Goal: Task Accomplishment & Management: Manage account settings

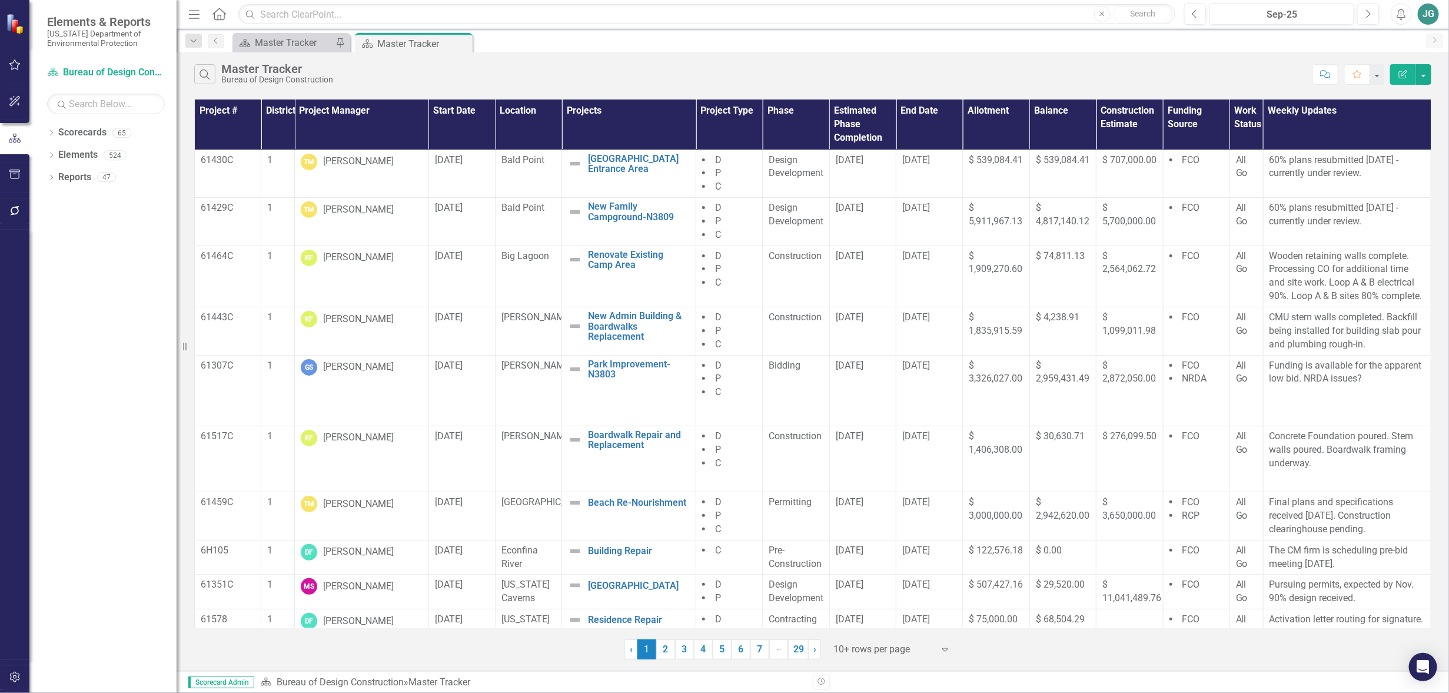
click at [6, 64] on button "button" at bounding box center [15, 65] width 26 height 25
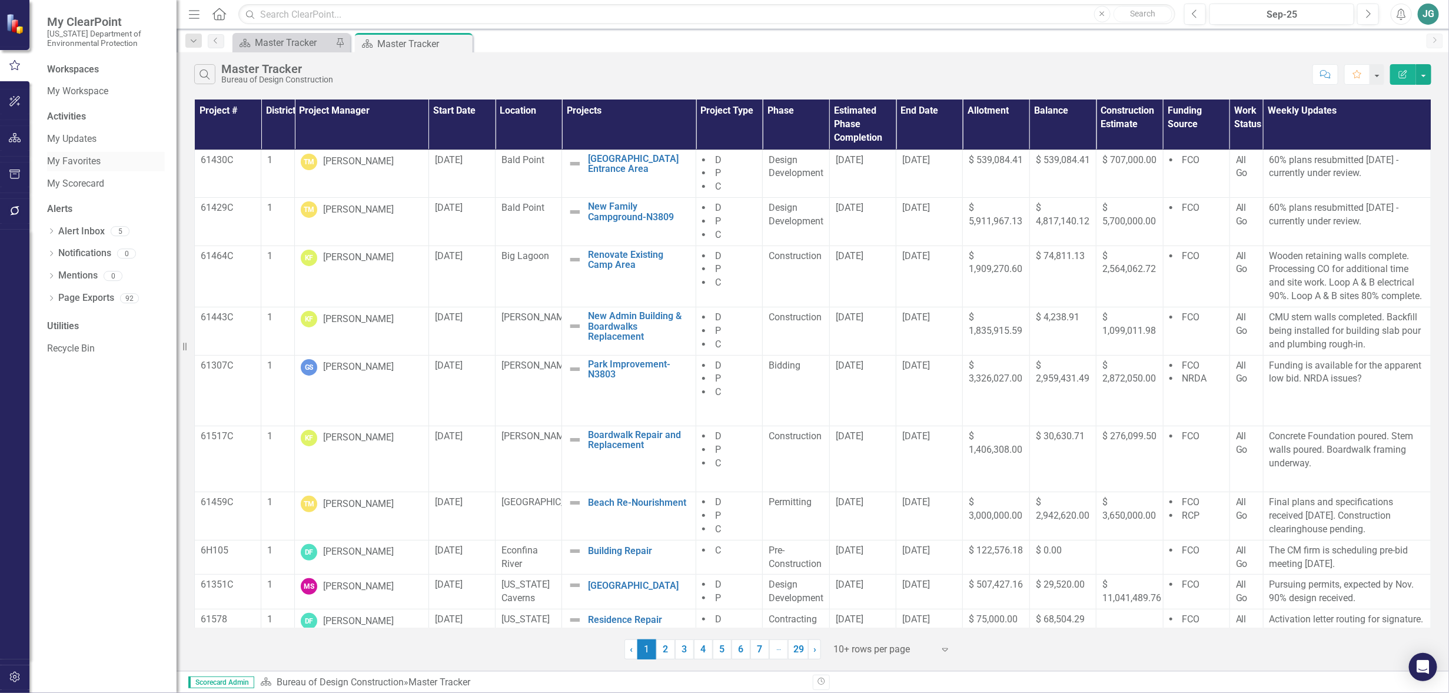
click at [88, 155] on link "My Favorites" at bounding box center [106, 162] width 118 height 14
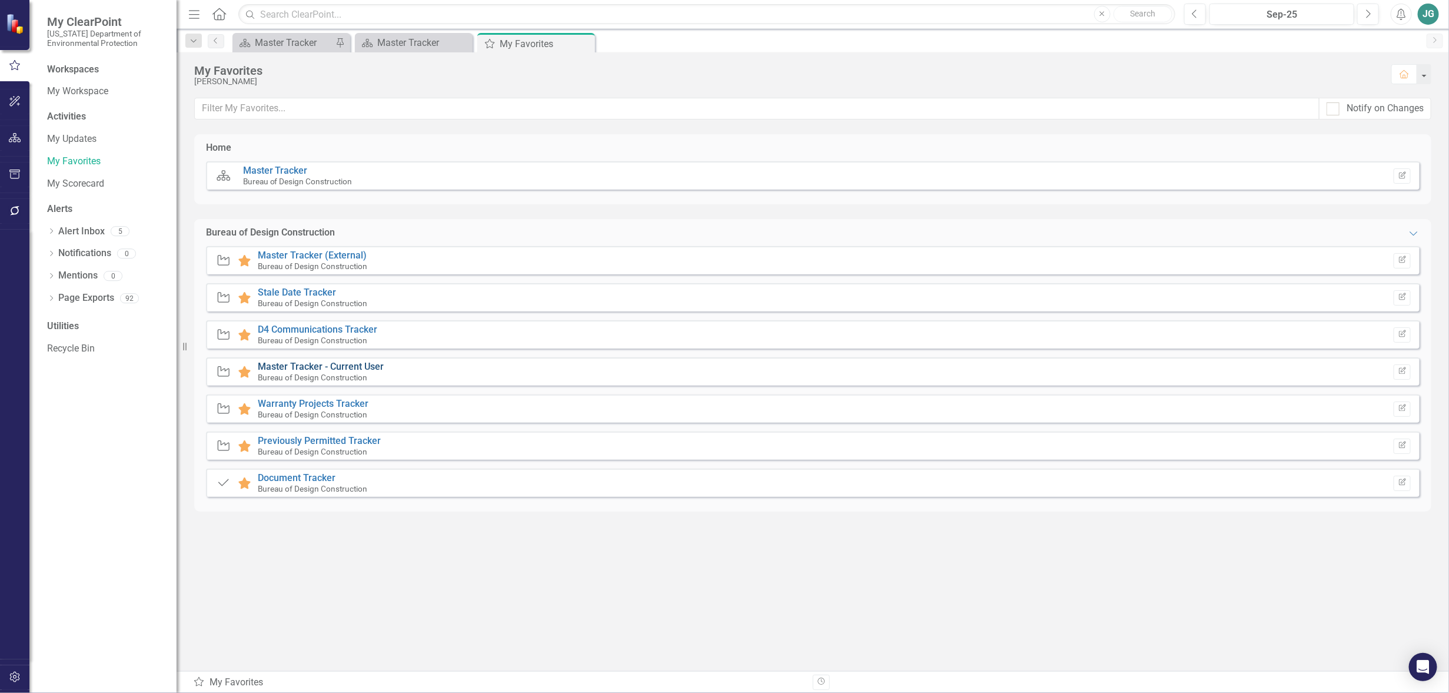
click at [353, 369] on link "Master Tracker - Current User" at bounding box center [321, 366] width 126 height 11
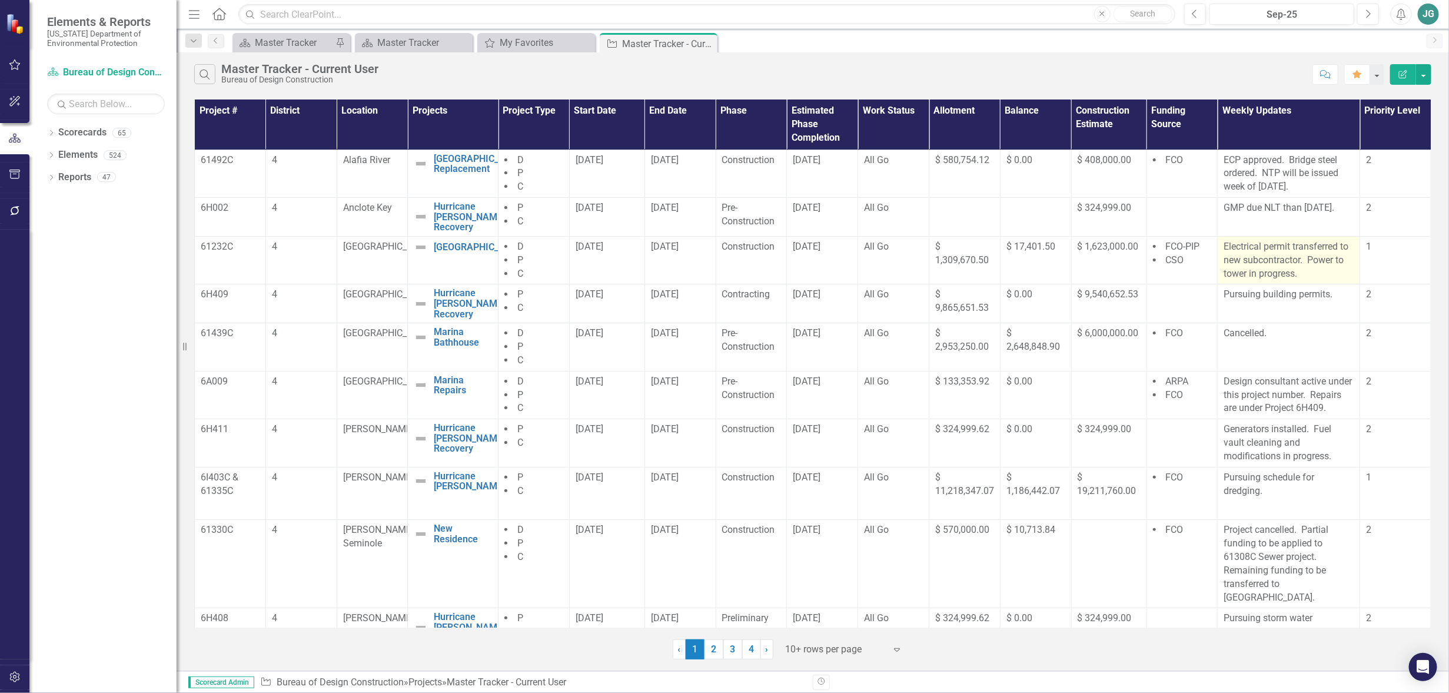
click at [1303, 260] on p "Electrical permit transferred to new subcontractor. Power to tower in progress." at bounding box center [1289, 260] width 130 height 41
click at [1301, 261] on p "Electrical permit transferred to new subcontractor. Power to tower in progress." at bounding box center [1289, 260] width 130 height 41
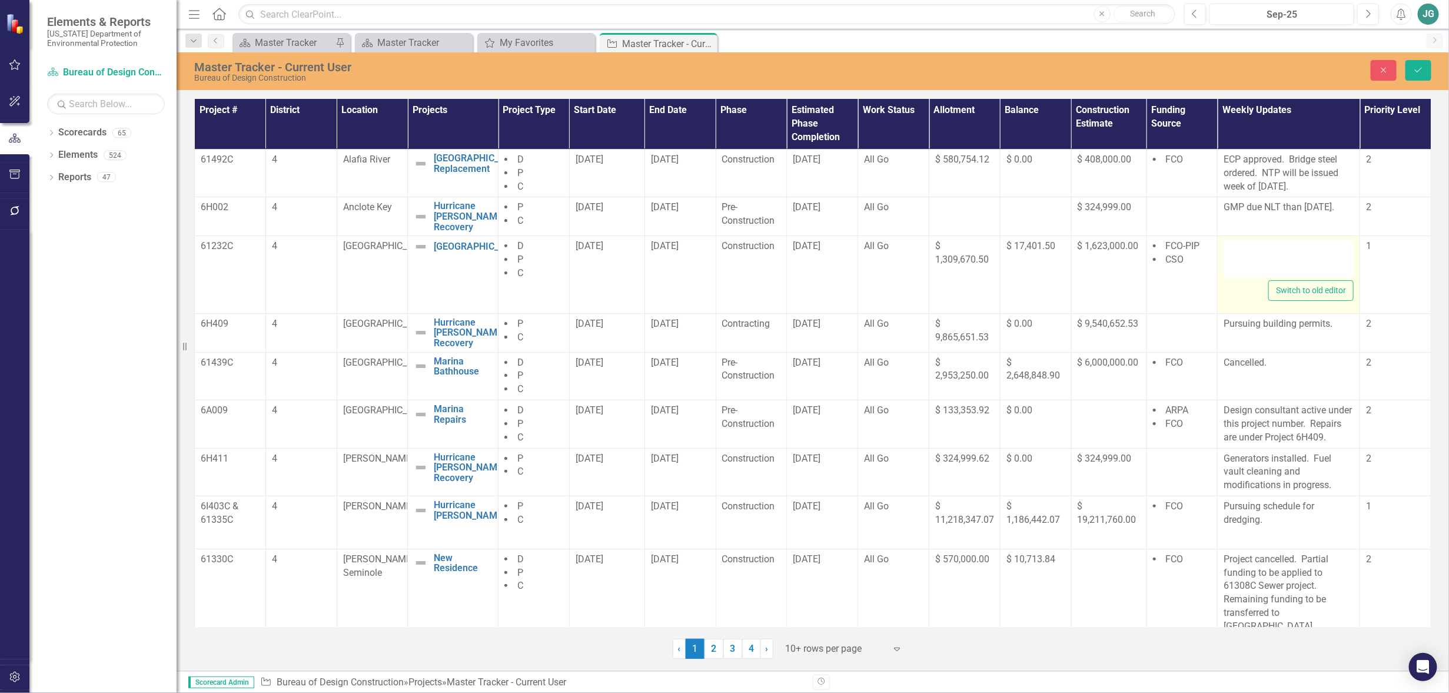
type textarea "<p>Electrical permit transferred to new subcontractor.&nbsp; Power to tower in …"
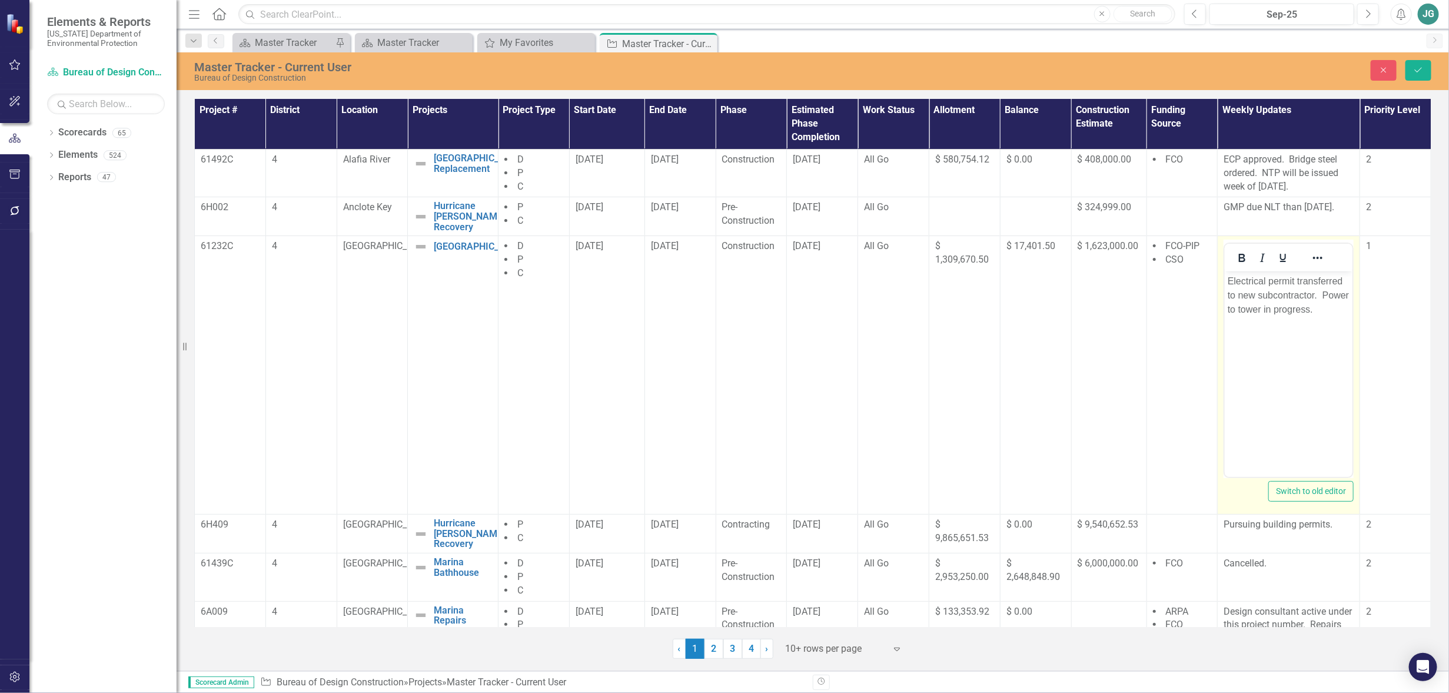
click at [1329, 289] on p "Electrical permit transferred to new subcontractor. Power to tower in progress." at bounding box center [1289, 295] width 122 height 42
click at [1331, 297] on p "Electrical permit transferred to new subcontractor. Power to tower in progress." at bounding box center [1289, 295] width 122 height 42
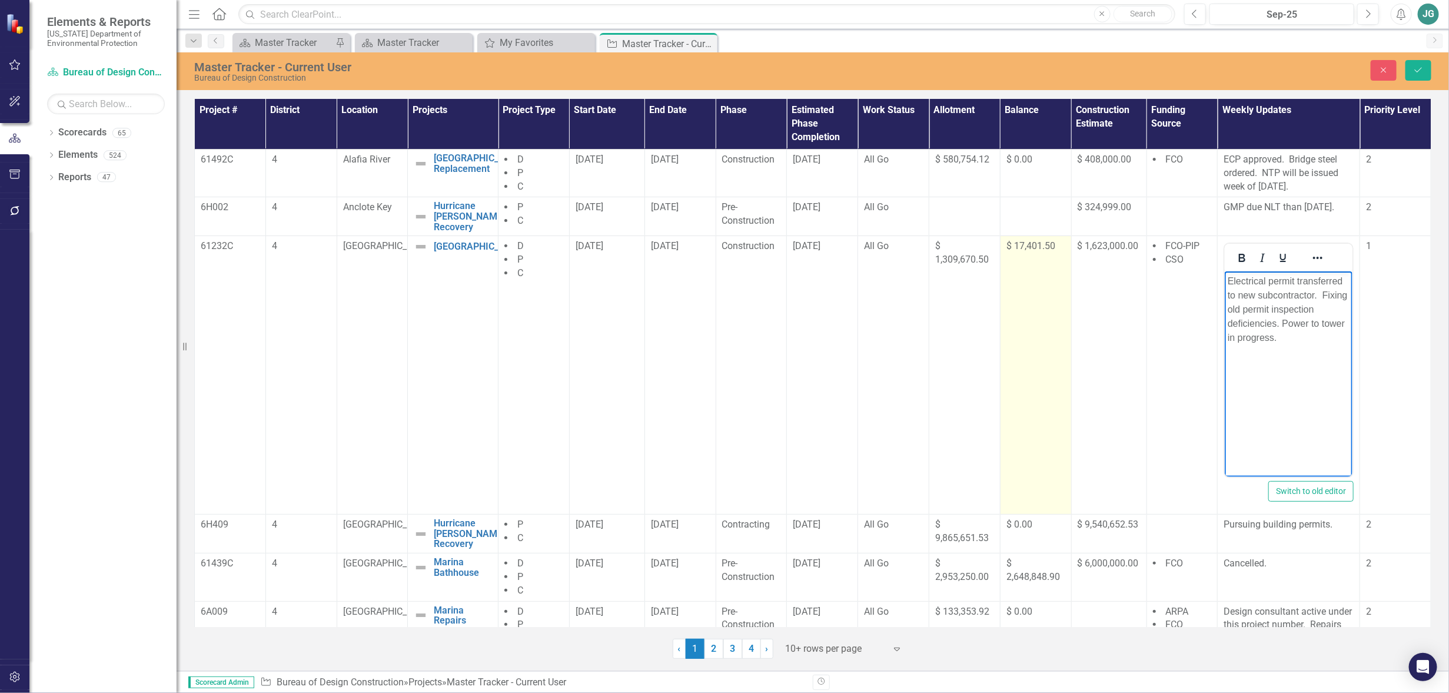
scroll to position [74, 0]
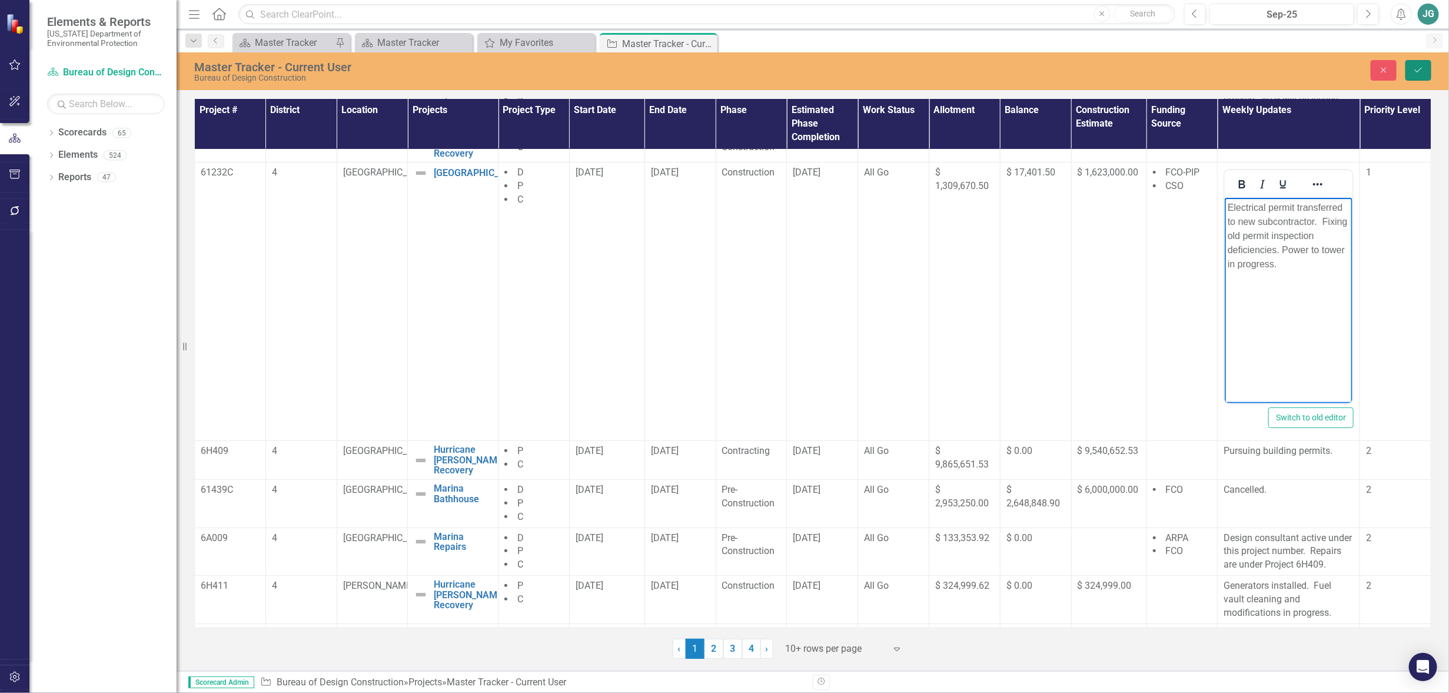
click at [1412, 62] on button "Save" at bounding box center [1419, 70] width 26 height 21
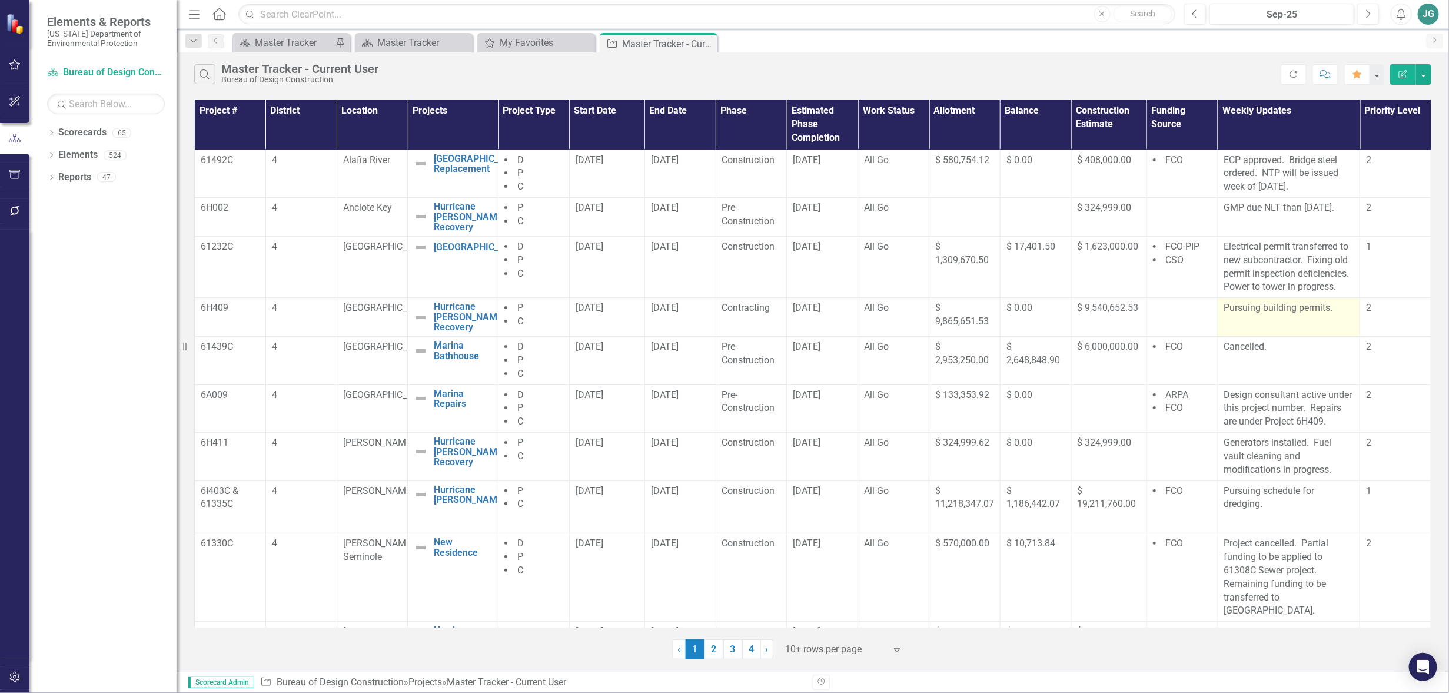
click at [1333, 317] on td "Pursuing building permits." at bounding box center [1289, 317] width 142 height 39
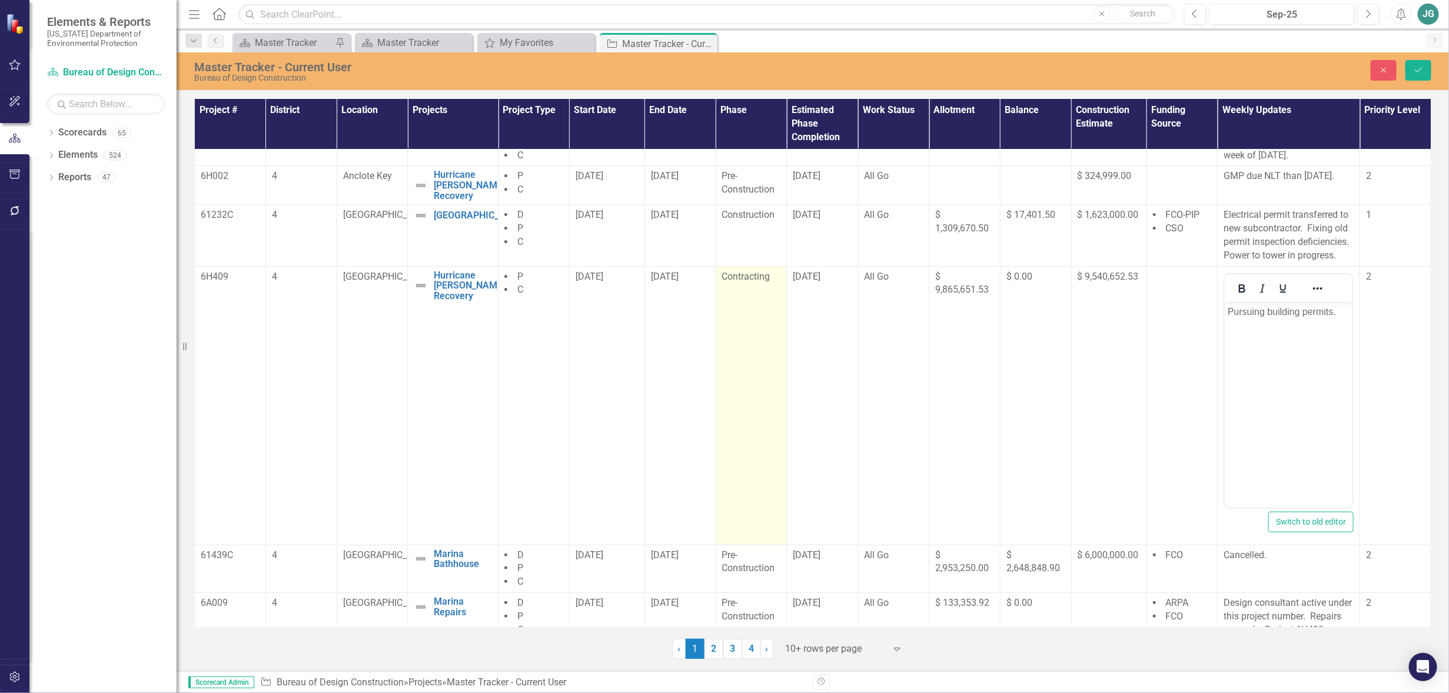
scroll to position [0, 0]
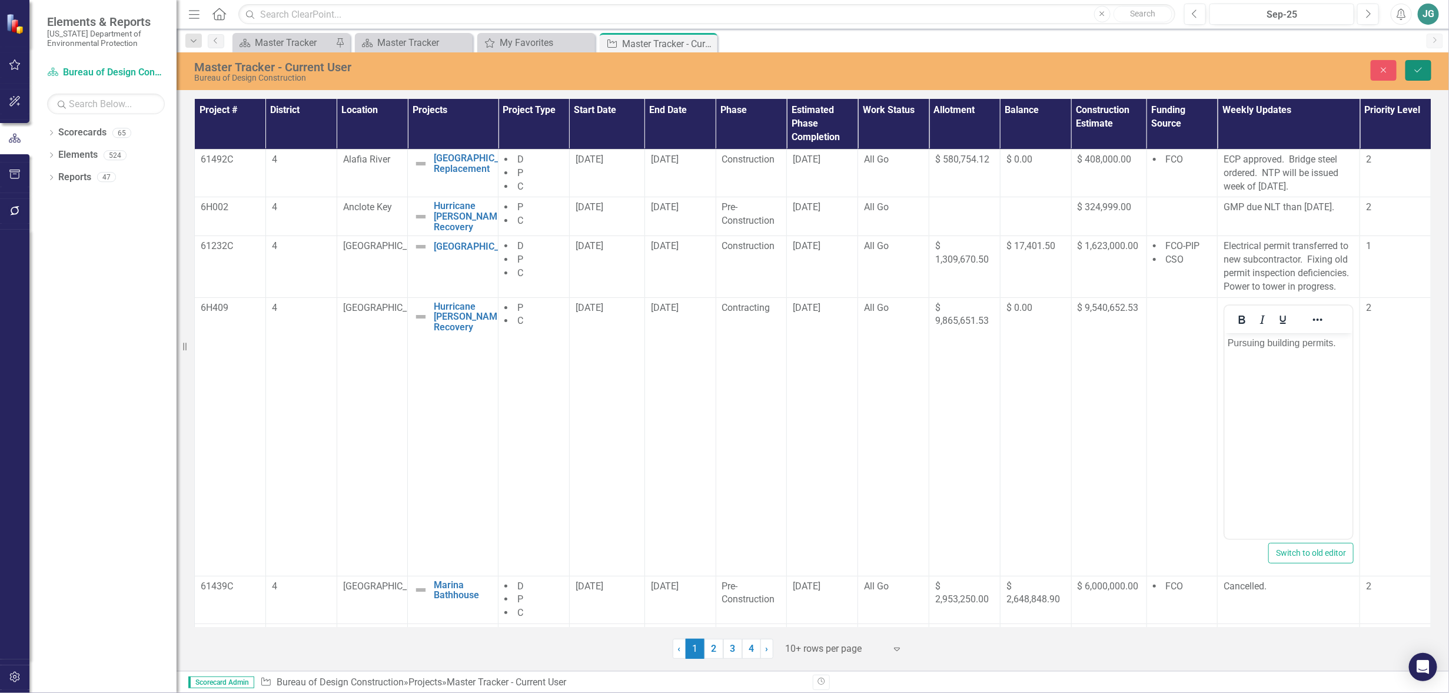
click at [1410, 67] on button "Save" at bounding box center [1419, 70] width 26 height 21
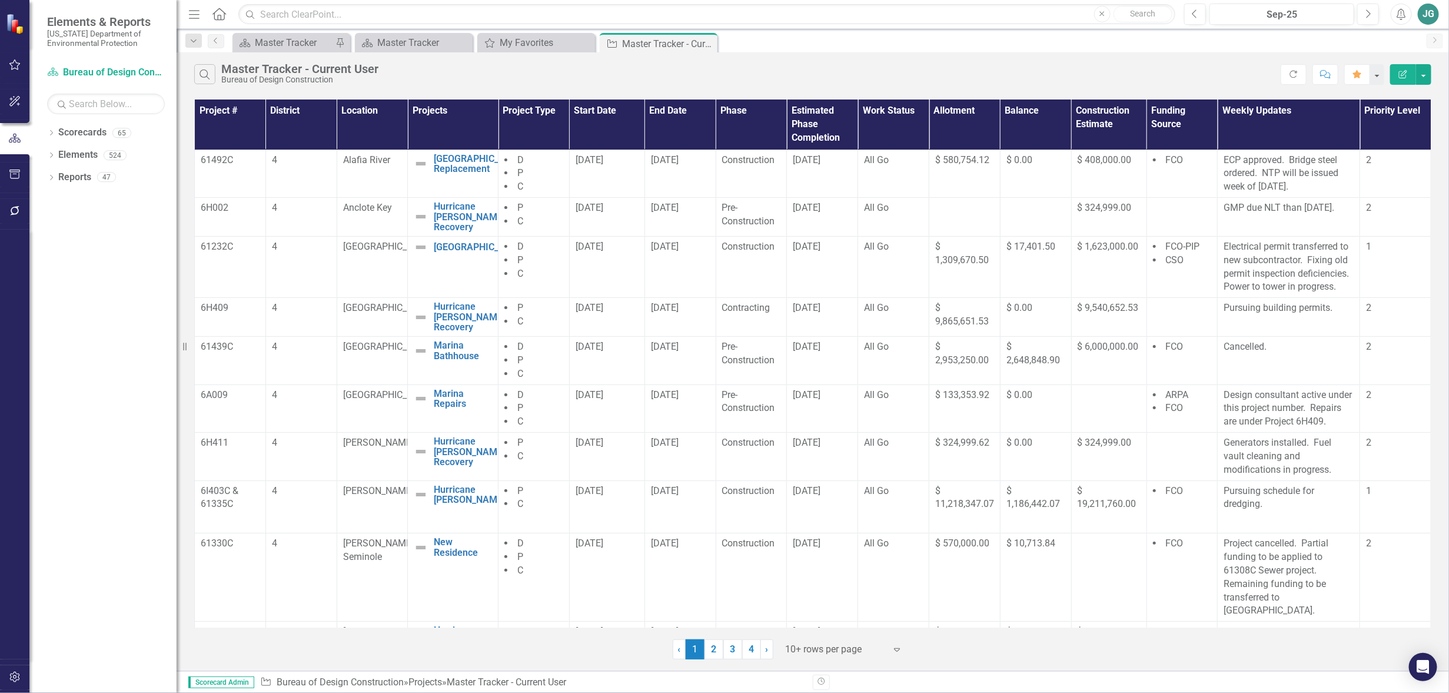
click at [856, 648] on div at bounding box center [836, 650] width 100 height 16
click at [856, 628] on div "Display All Rows" at bounding box center [847, 629] width 111 height 14
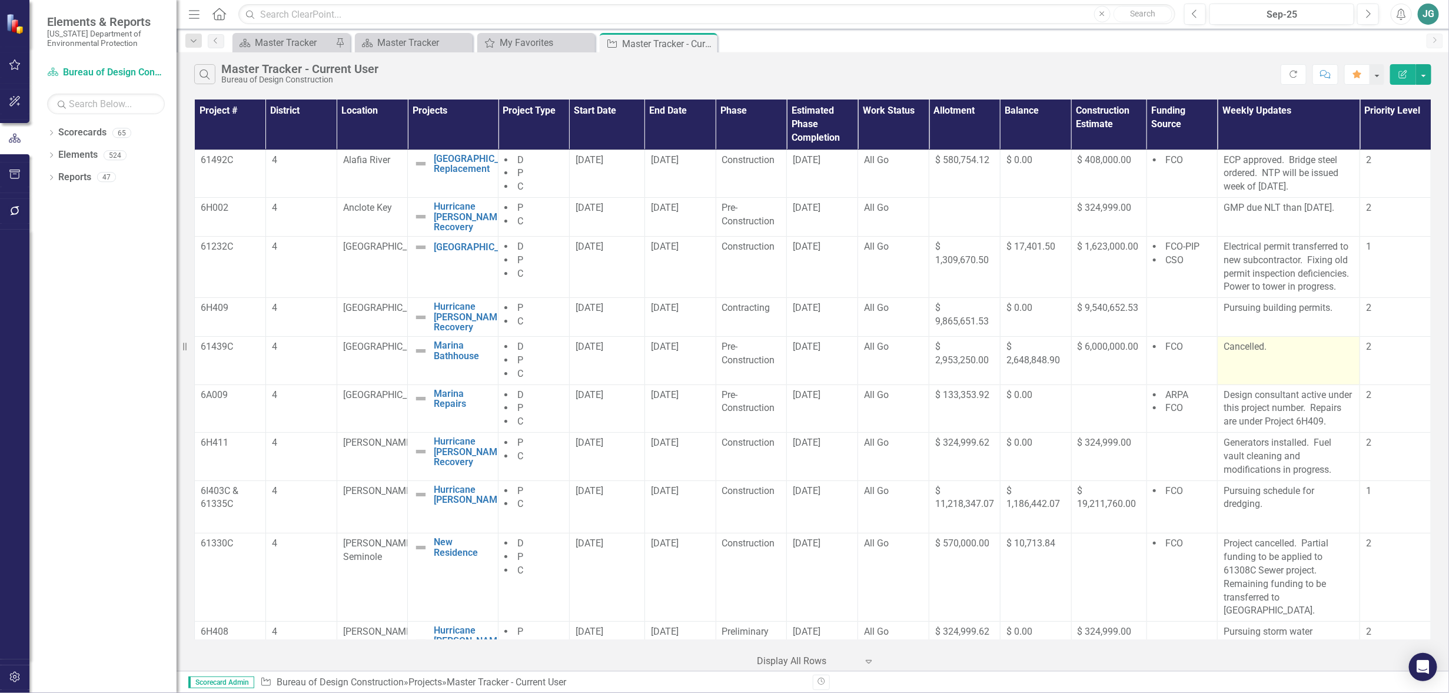
click at [1301, 351] on p "Cancelled." at bounding box center [1289, 347] width 130 height 14
click at [1301, 350] on p "Cancelled." at bounding box center [1289, 347] width 130 height 14
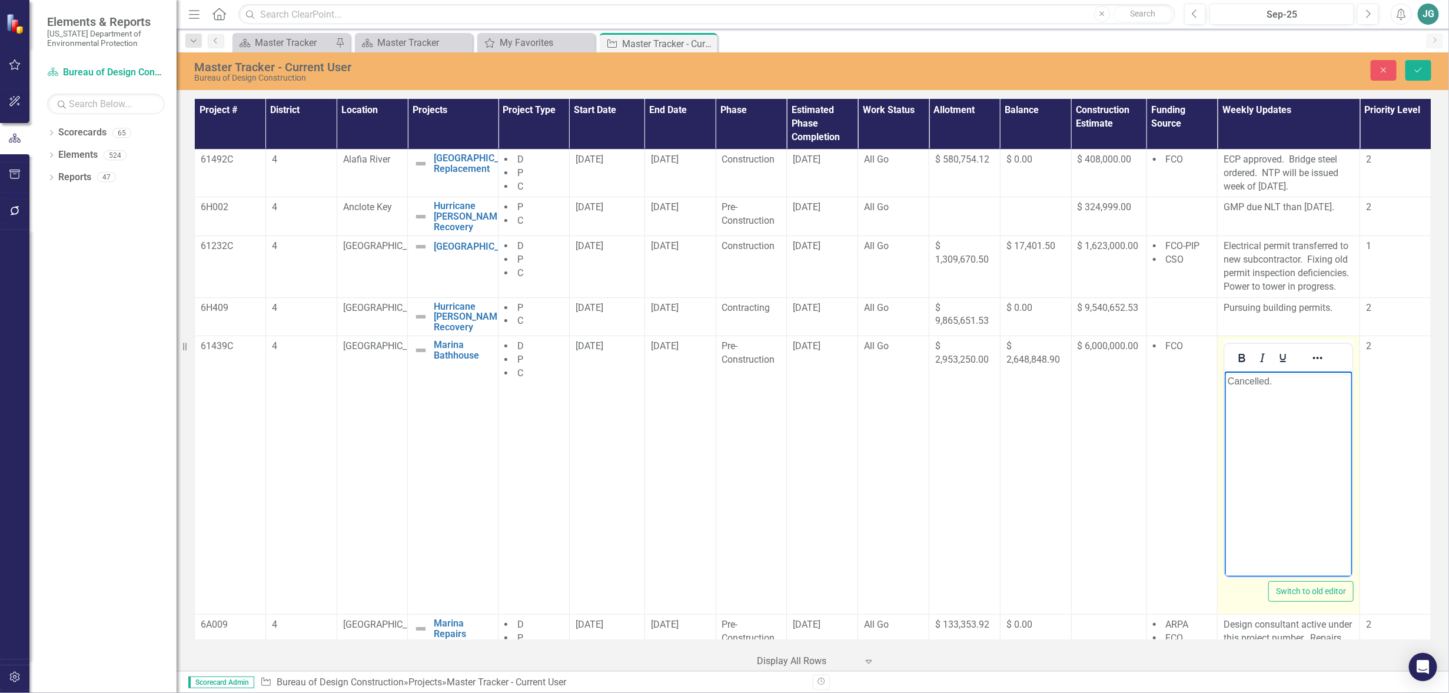
click at [1294, 380] on p "Cancelled." at bounding box center [1289, 381] width 122 height 14
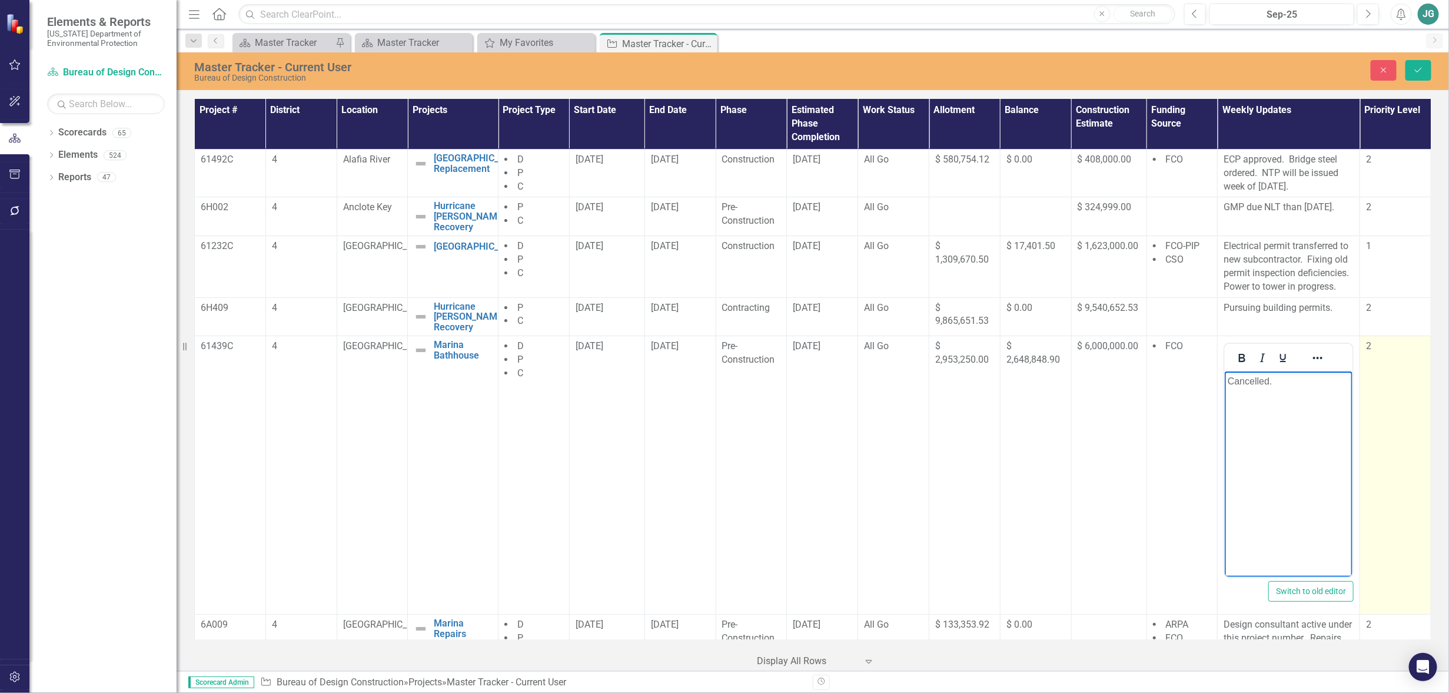
click at [1383, 412] on td "2" at bounding box center [1395, 475] width 71 height 278
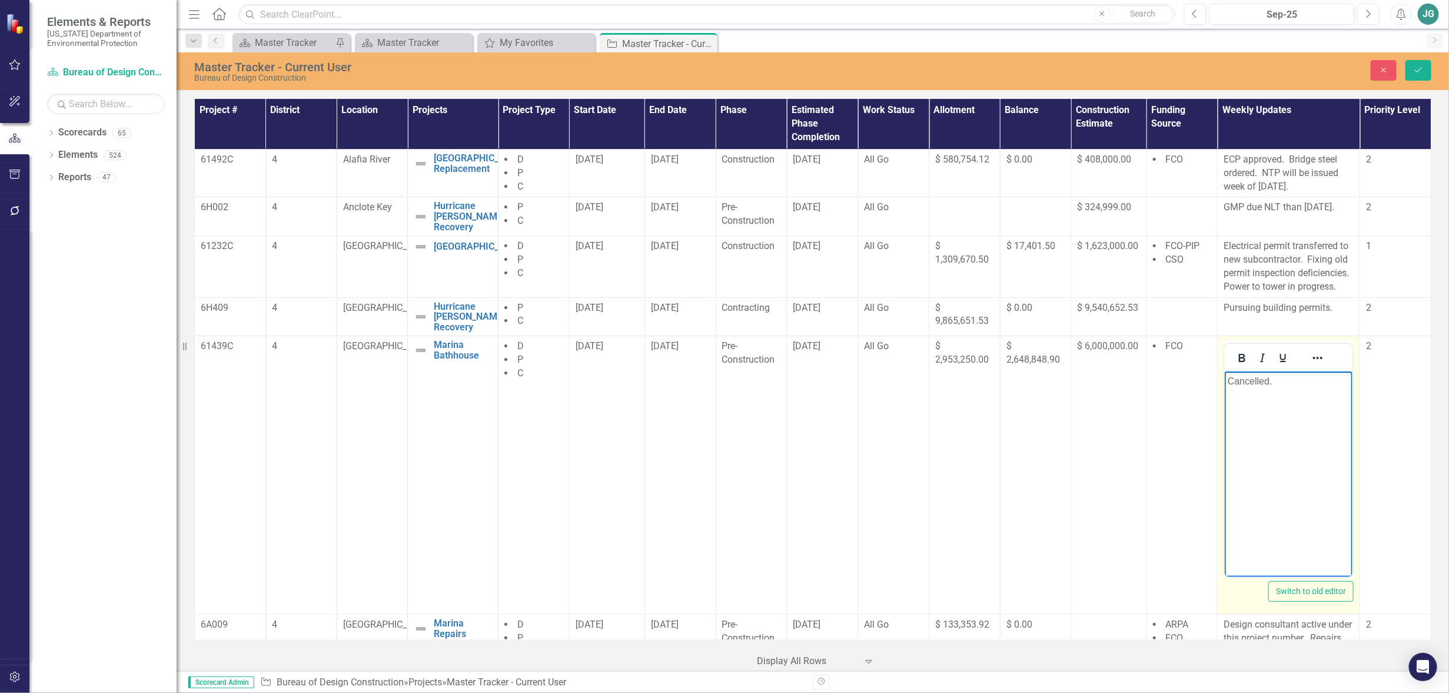
click at [1260, 420] on body "Cancelled." at bounding box center [1289, 459] width 128 height 177
click at [119, 417] on div "Dropdown Scorecards 65 Dropdown [US_STATE] Department of Environmental Protecti…" at bounding box center [102, 408] width 147 height 570
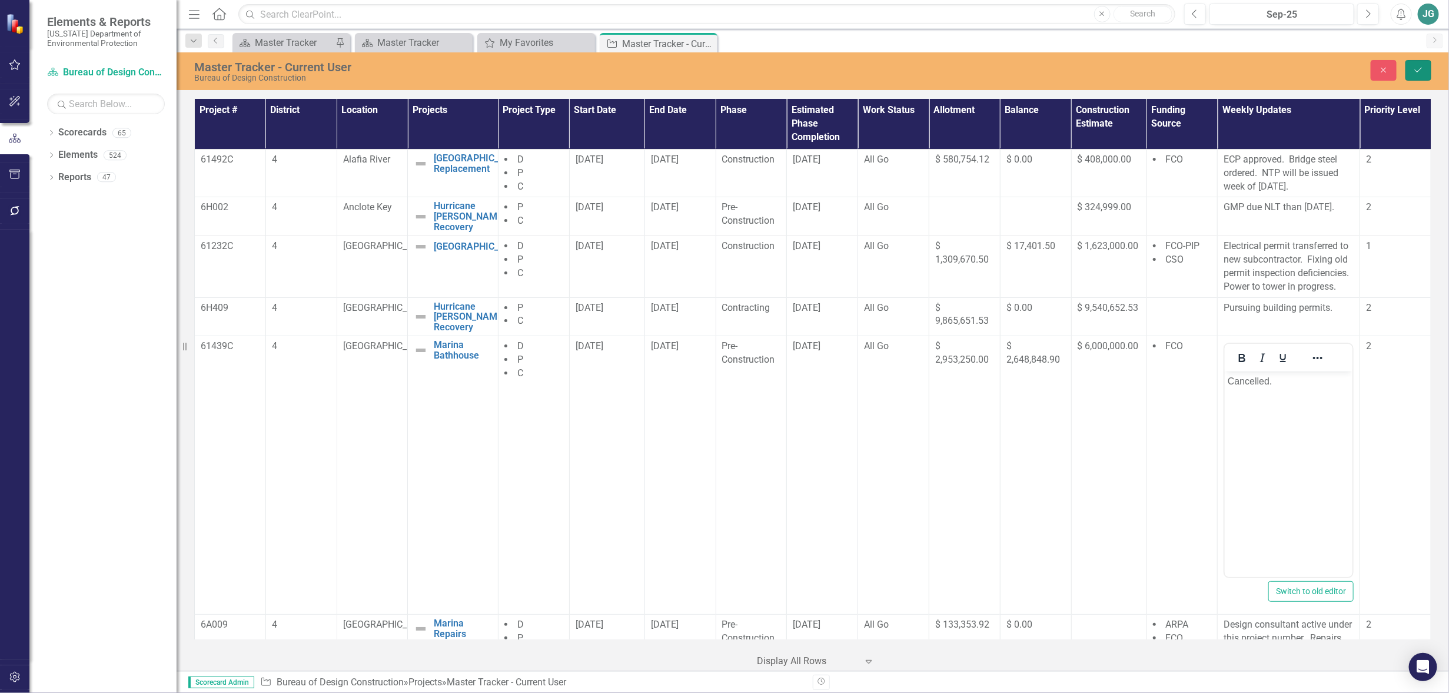
click at [1423, 68] on icon "Save" at bounding box center [1418, 70] width 11 height 8
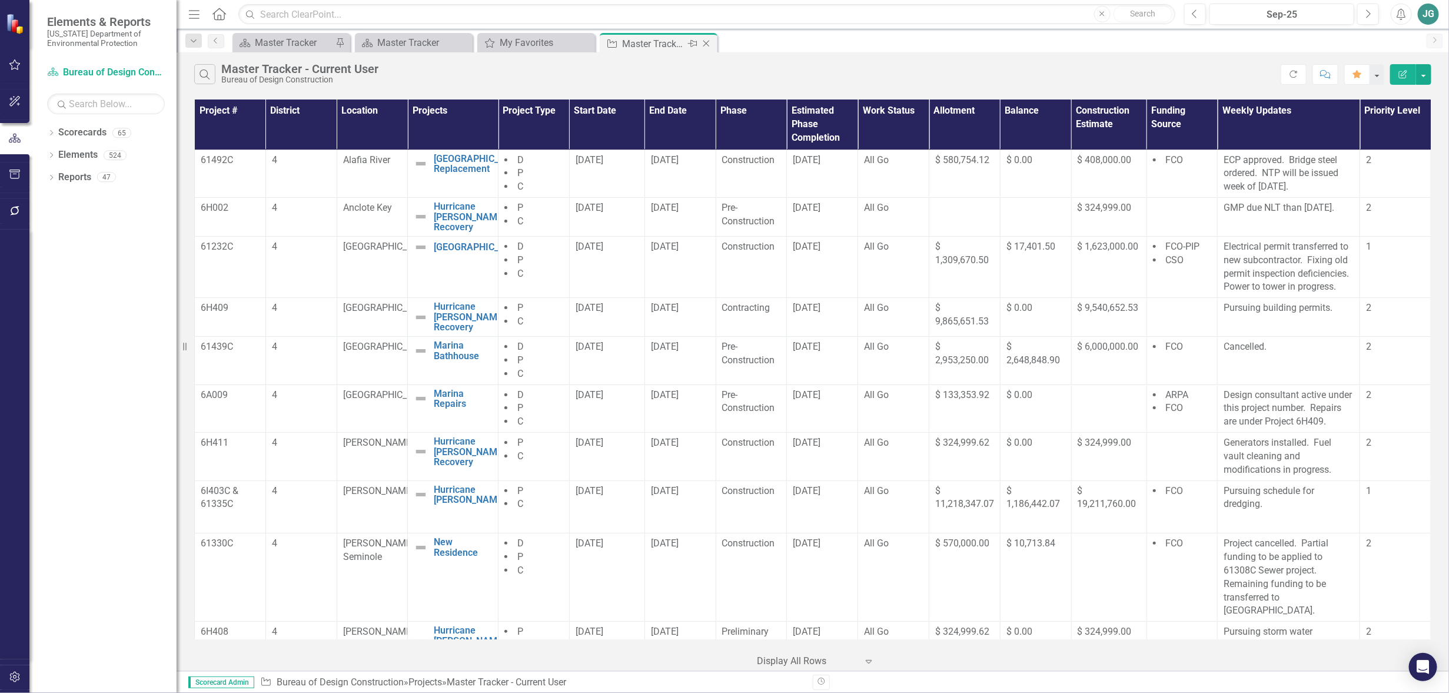
click at [706, 42] on icon "Close" at bounding box center [707, 43] width 12 height 9
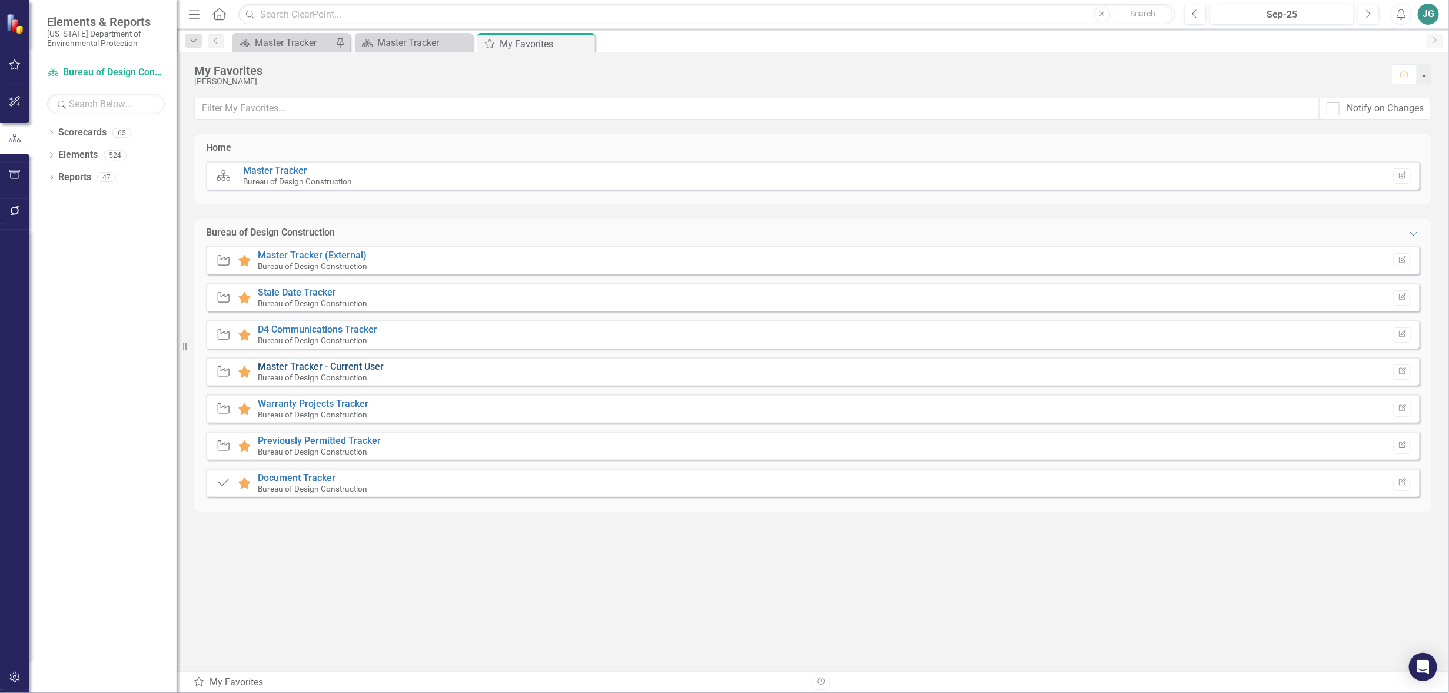
click at [343, 364] on link "Master Tracker - Current User" at bounding box center [321, 366] width 126 height 11
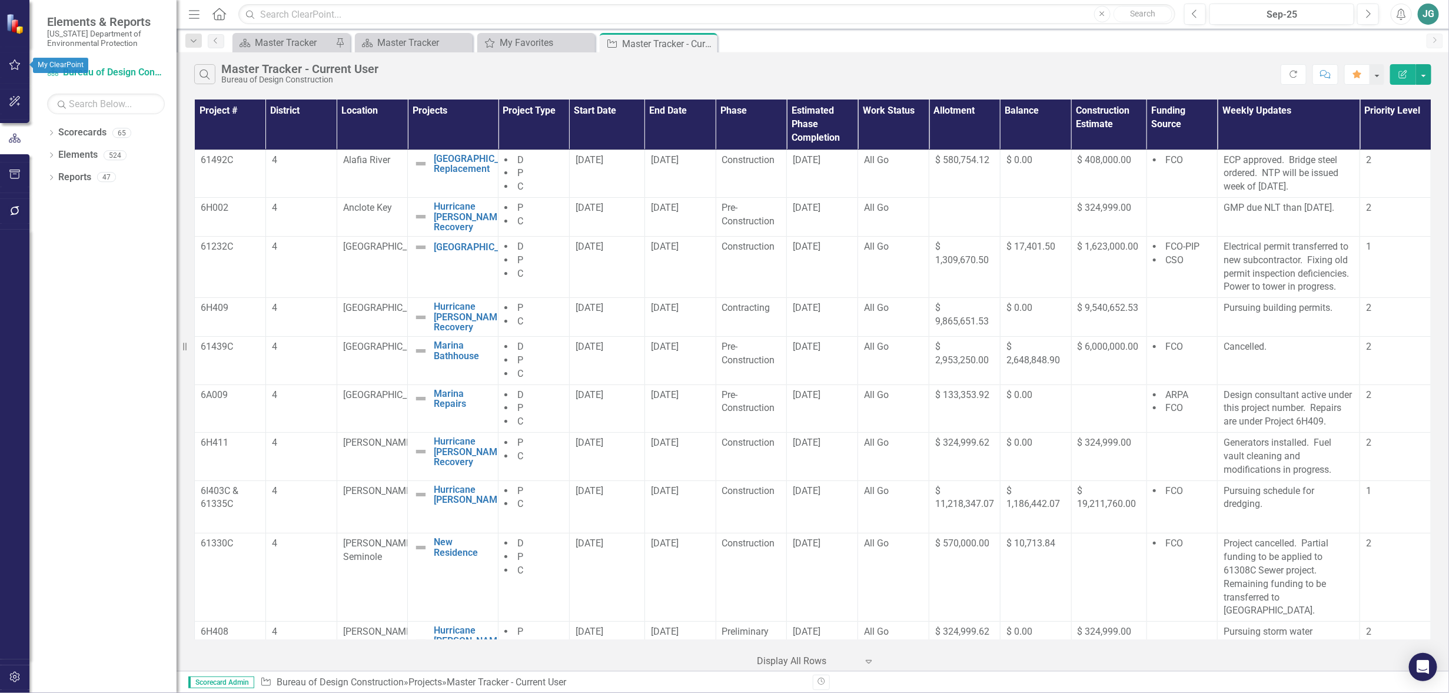
click at [15, 65] on icon "button" at bounding box center [15, 64] width 12 height 9
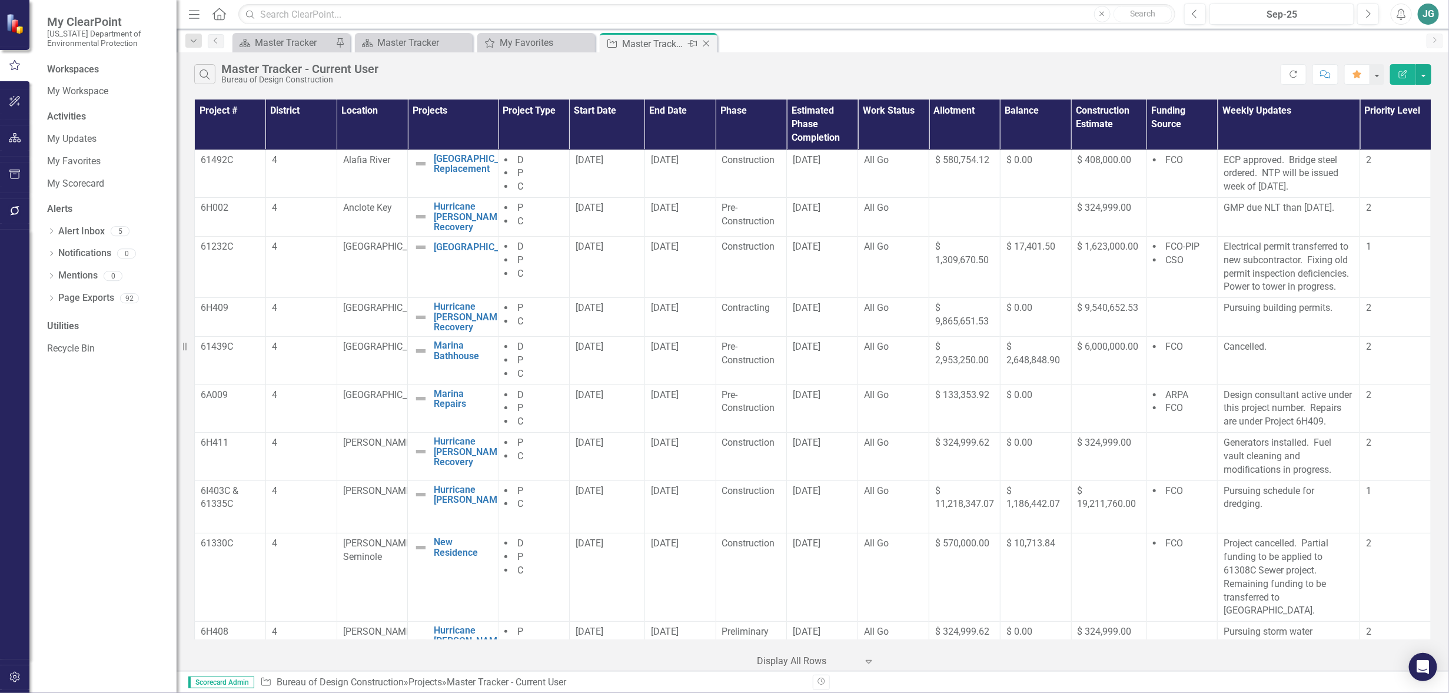
click at [711, 43] on icon "Close" at bounding box center [707, 43] width 12 height 9
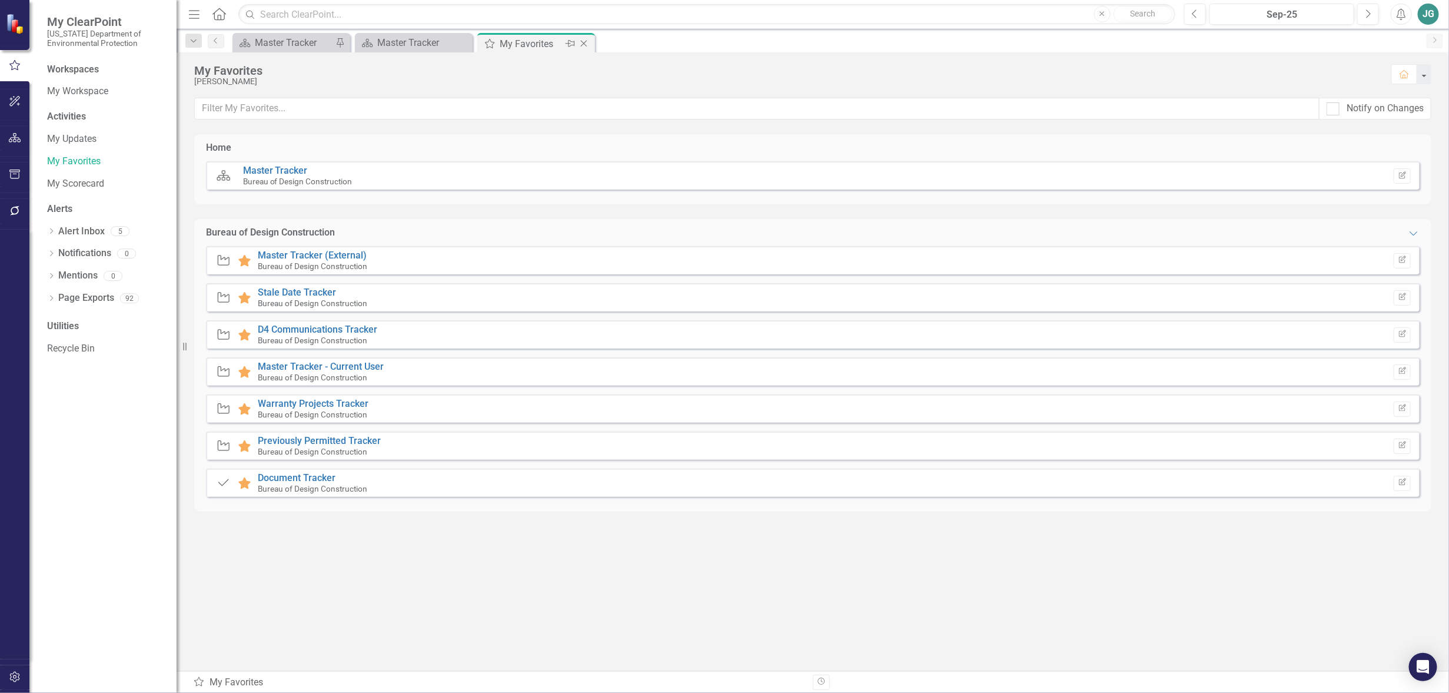
click at [584, 44] on icon "Close" at bounding box center [584, 43] width 12 height 9
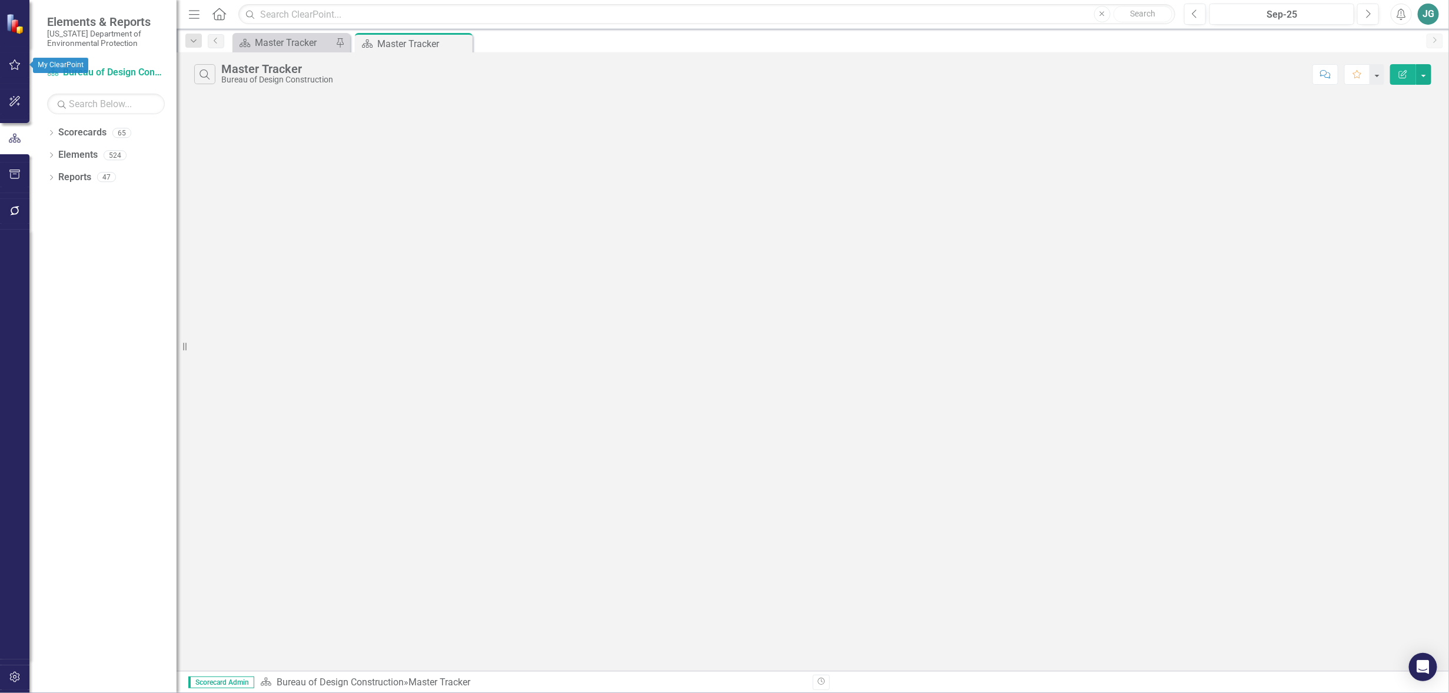
click at [12, 65] on icon "button" at bounding box center [15, 64] width 12 height 9
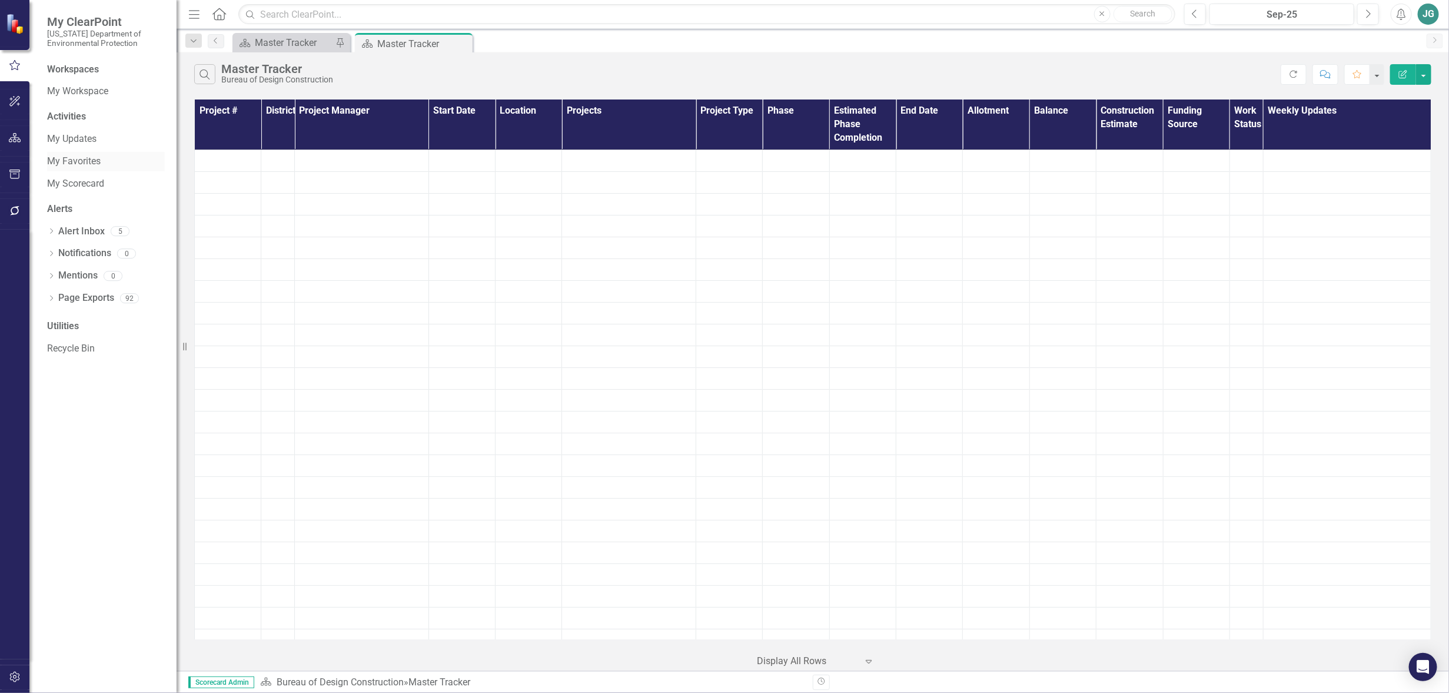
click at [71, 158] on link "My Favorites" at bounding box center [106, 162] width 118 height 14
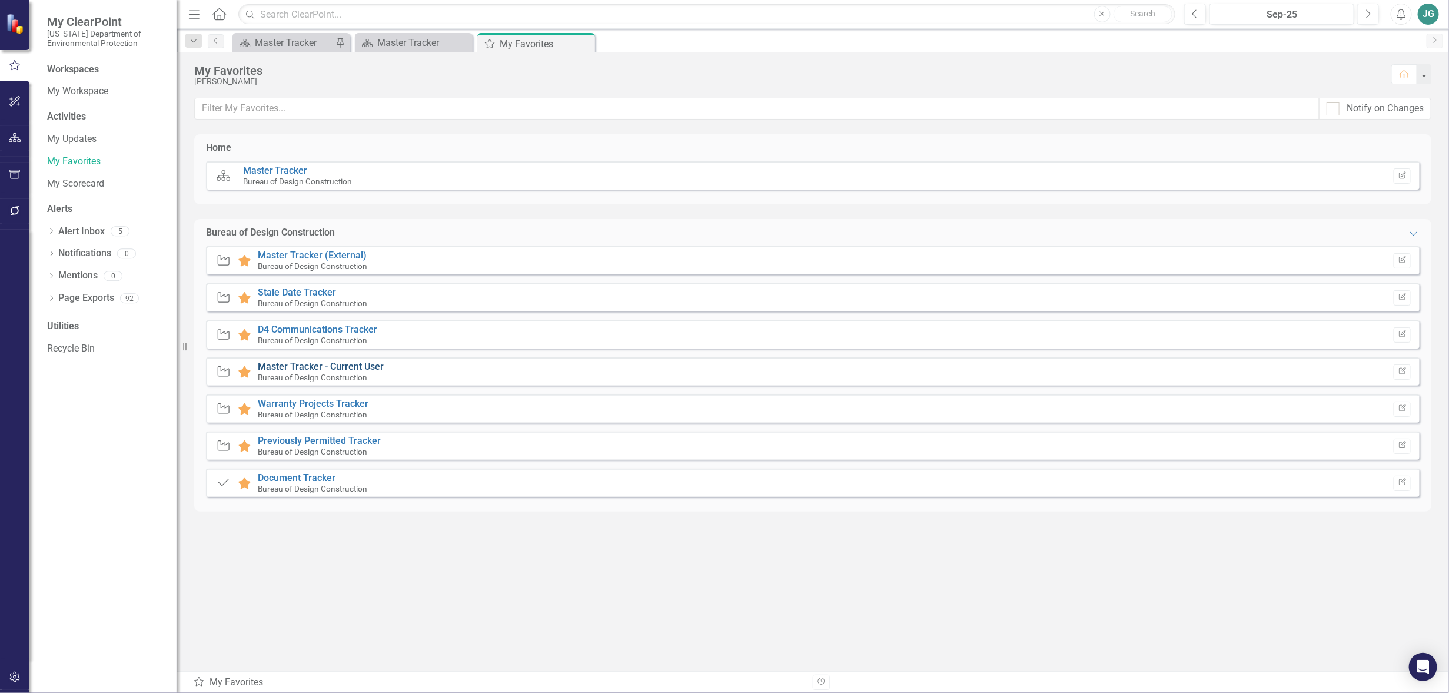
click at [317, 366] on link "Master Tracker - Current User" at bounding box center [321, 366] width 126 height 11
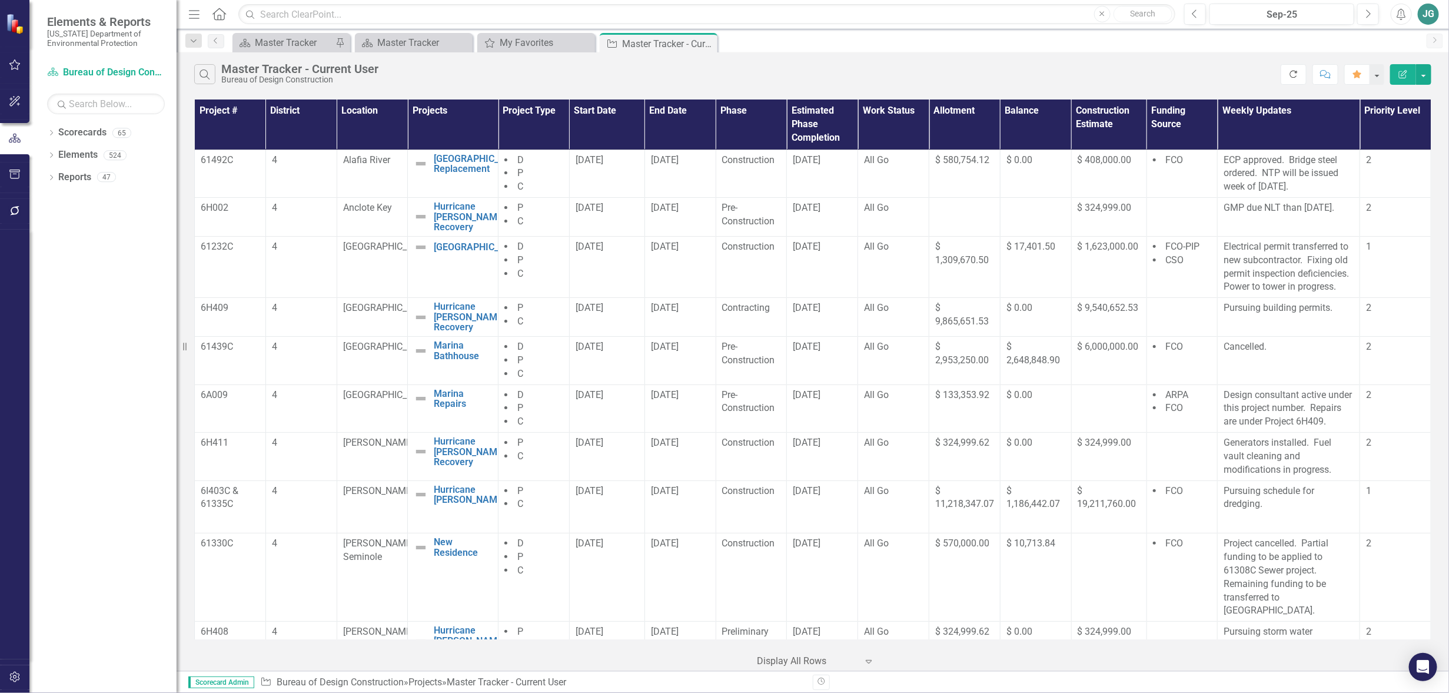
click at [1292, 75] on icon "Refresh" at bounding box center [1294, 74] width 11 height 8
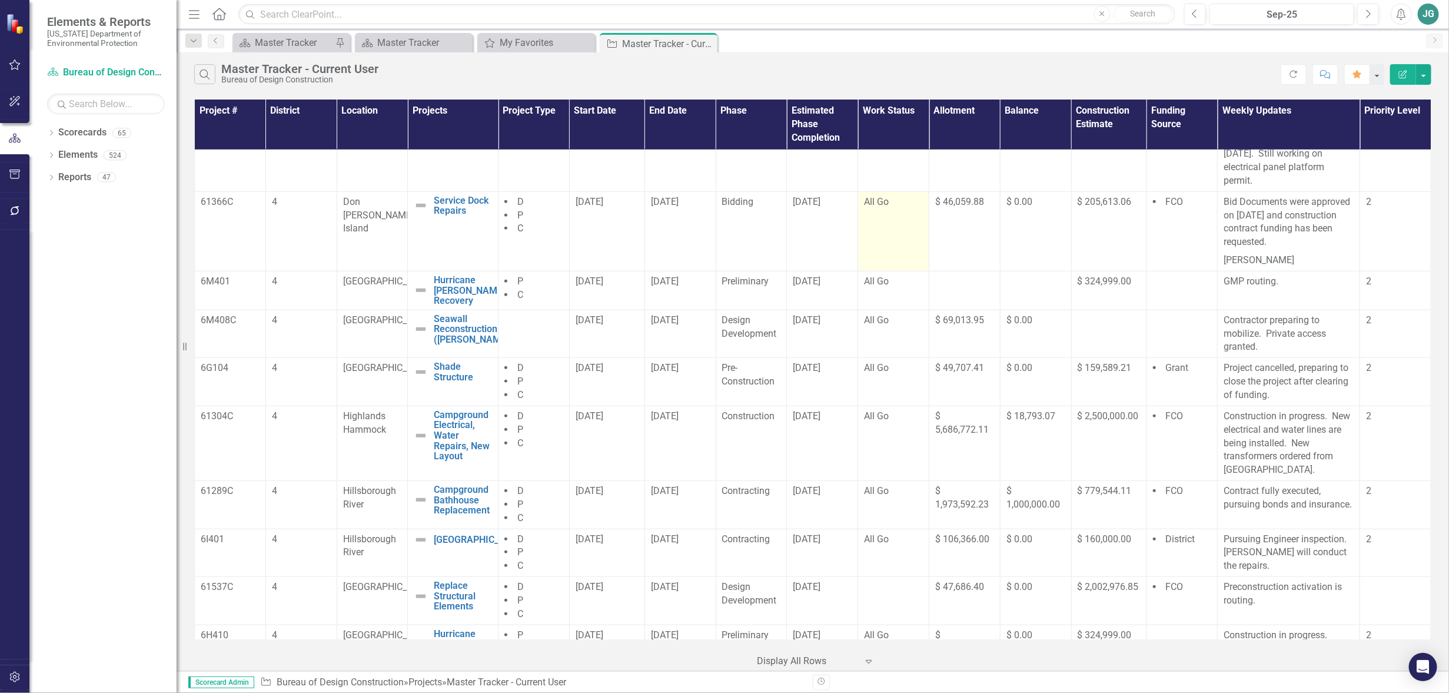
scroll to position [589, 0]
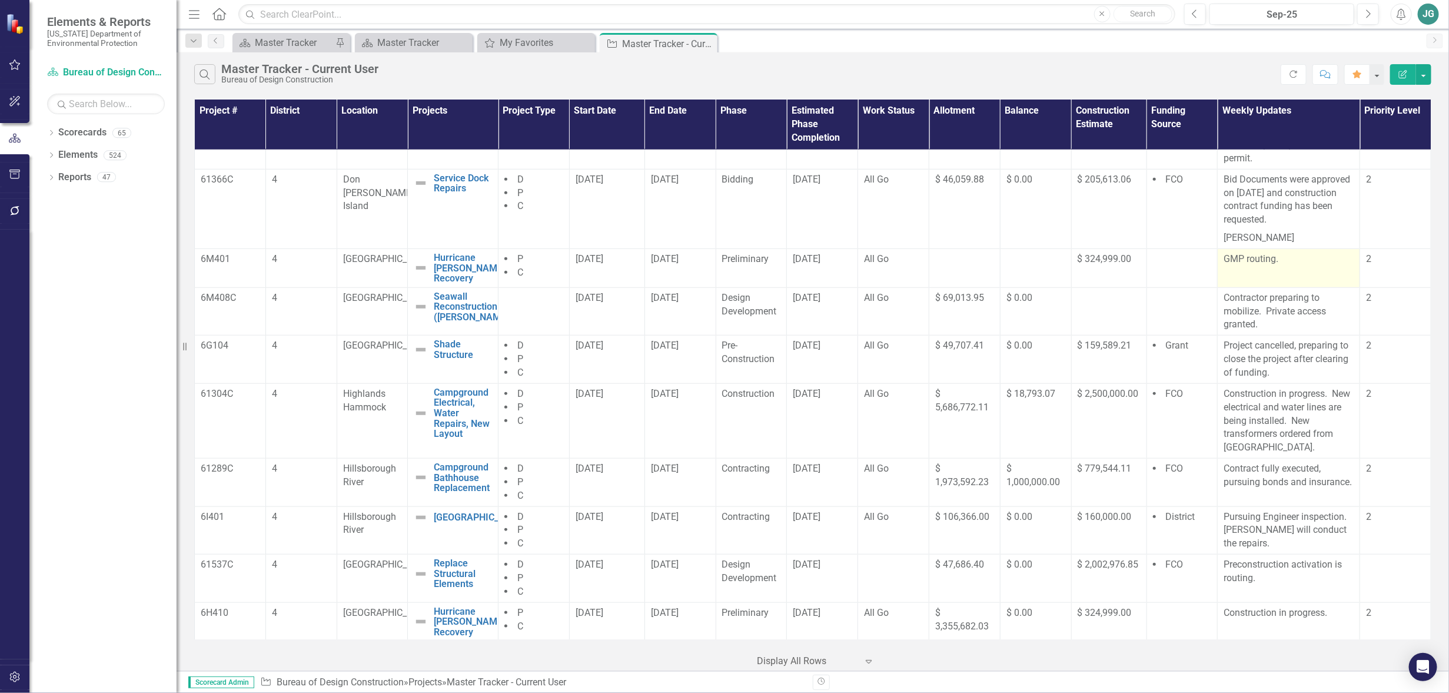
click at [1314, 270] on td "GMP routing." at bounding box center [1289, 268] width 142 height 39
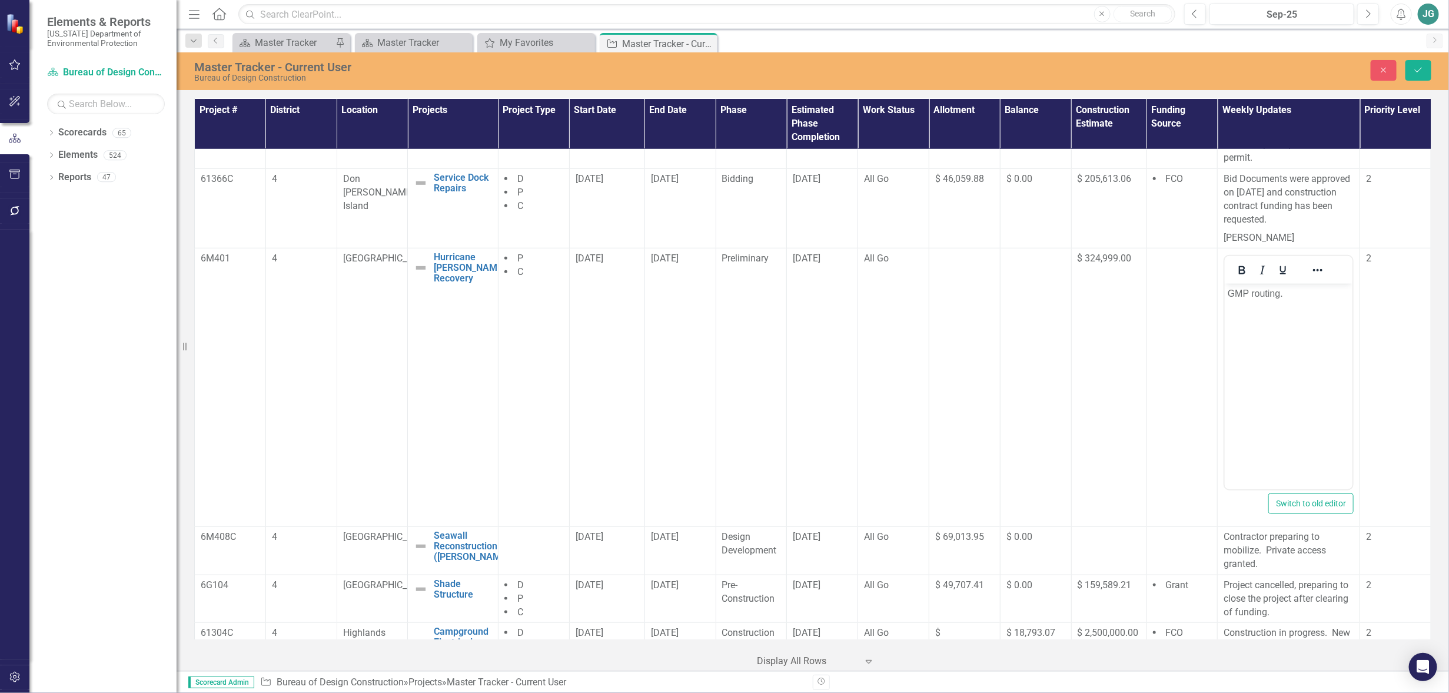
scroll to position [0, 0]
drag, startPoint x: 1253, startPoint y: 291, endPoint x: 1283, endPoint y: 293, distance: 29.5
click at [1283, 293] on p "GMP routing." at bounding box center [1289, 294] width 122 height 14
drag, startPoint x: 1280, startPoint y: 292, endPoint x: 1252, endPoint y: 294, distance: 27.7
click at [1252, 294] on p "GMP routing." at bounding box center [1289, 294] width 122 height 14
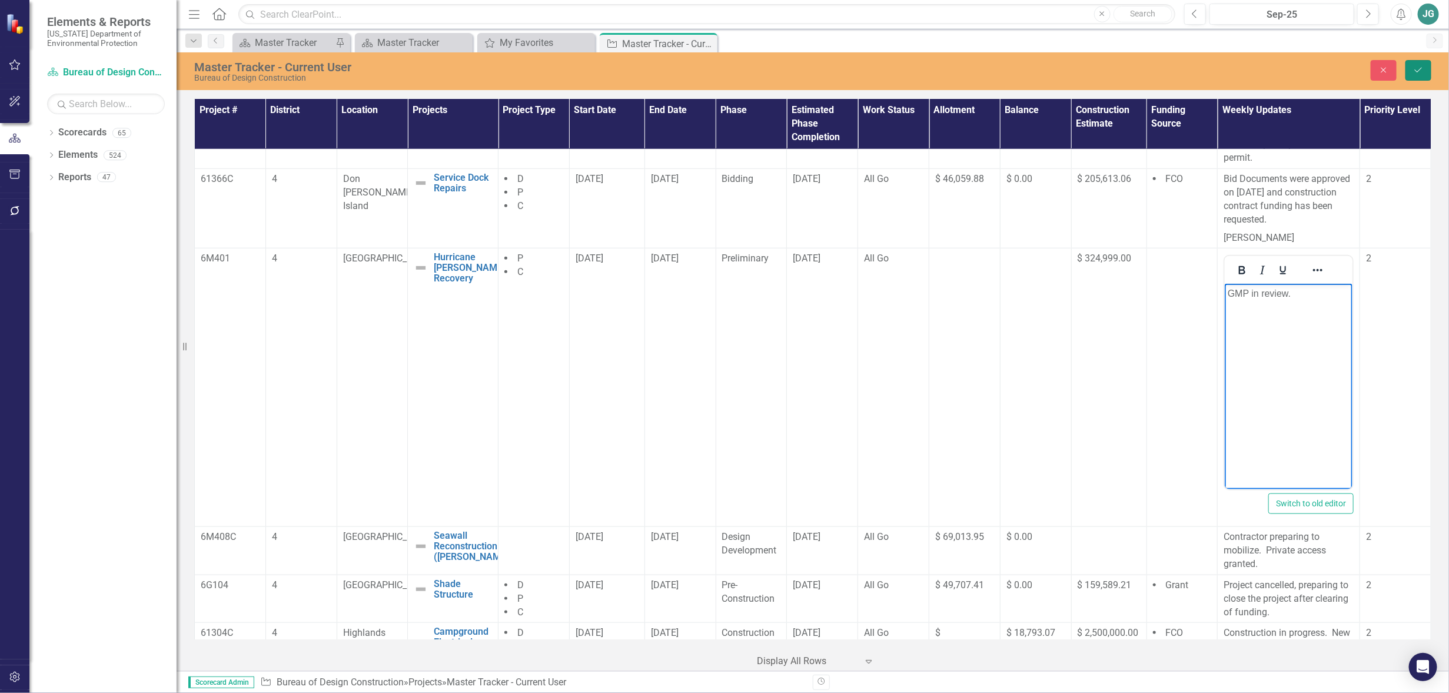
click at [1420, 71] on icon "Save" at bounding box center [1418, 70] width 11 height 8
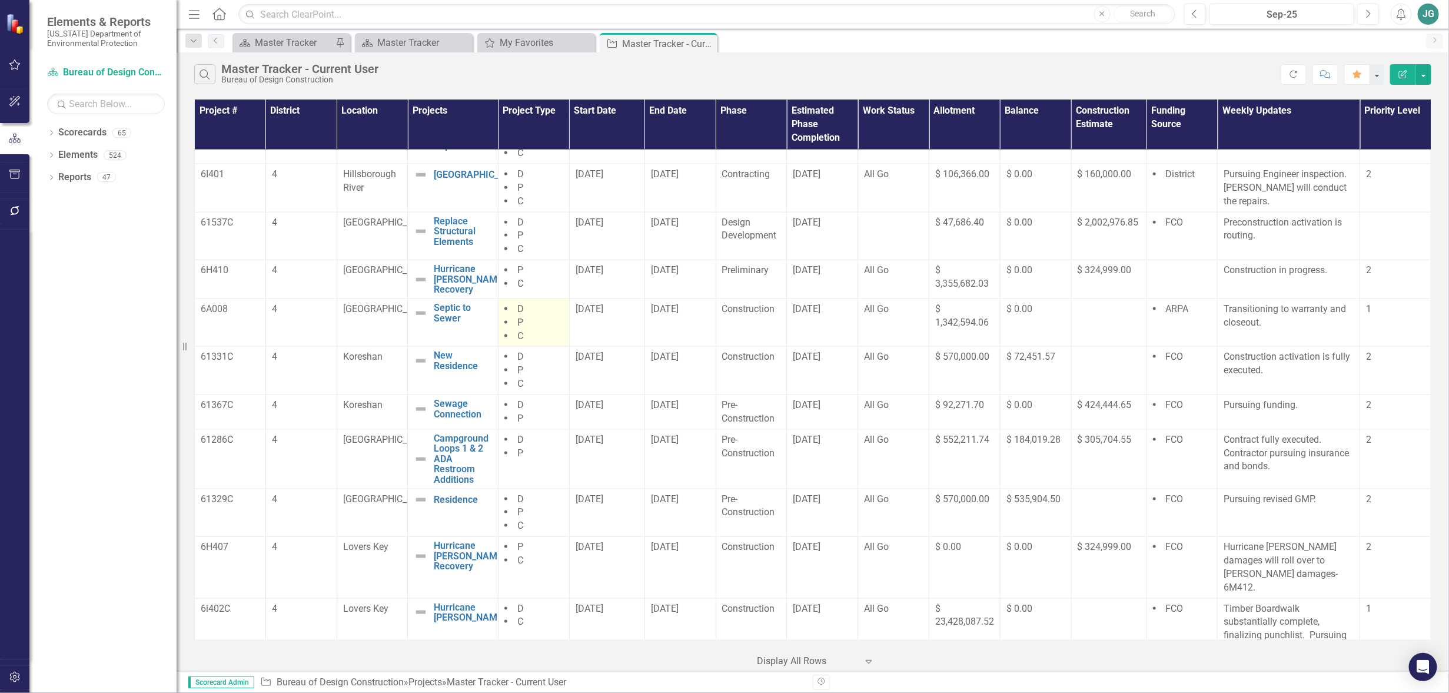
scroll to position [957, 0]
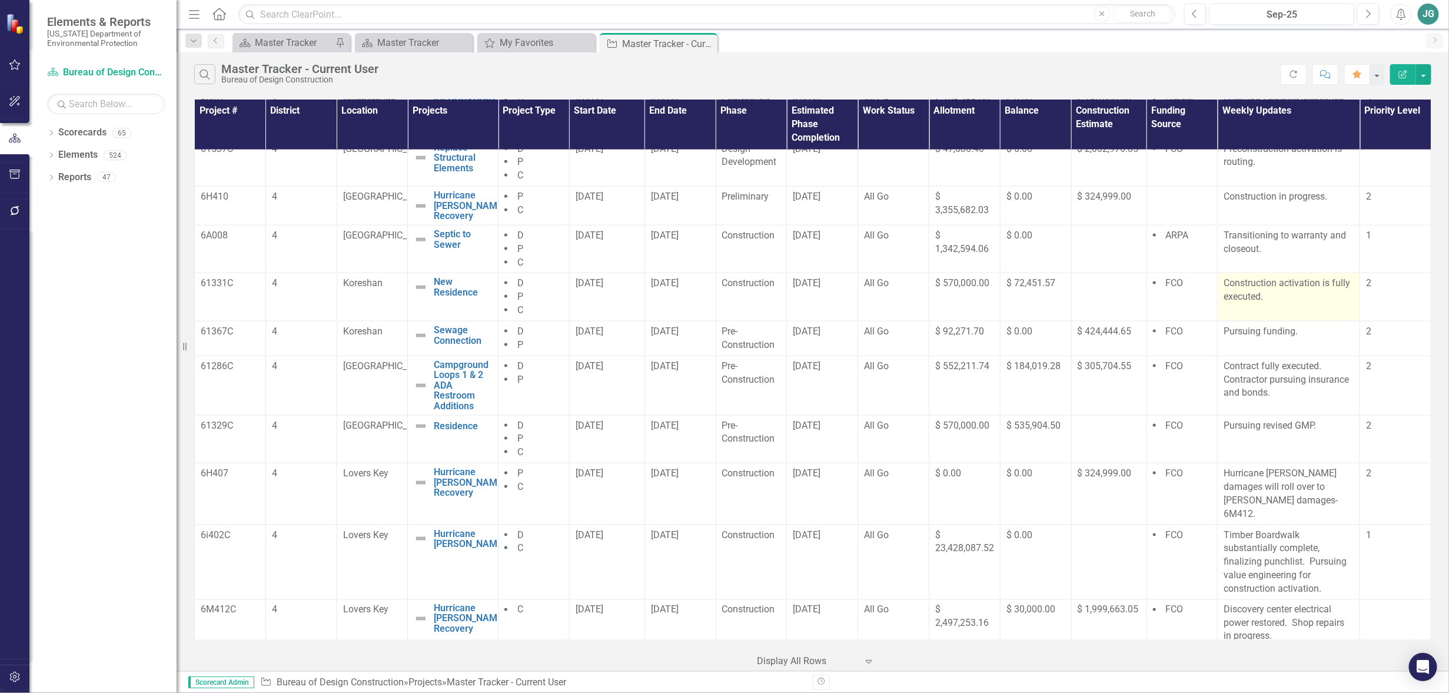
click at [1305, 306] on td "Construction activation is fully executed." at bounding box center [1289, 297] width 142 height 48
click at [1305, 304] on td "Construction activation is fully executed." at bounding box center [1289, 297] width 142 height 48
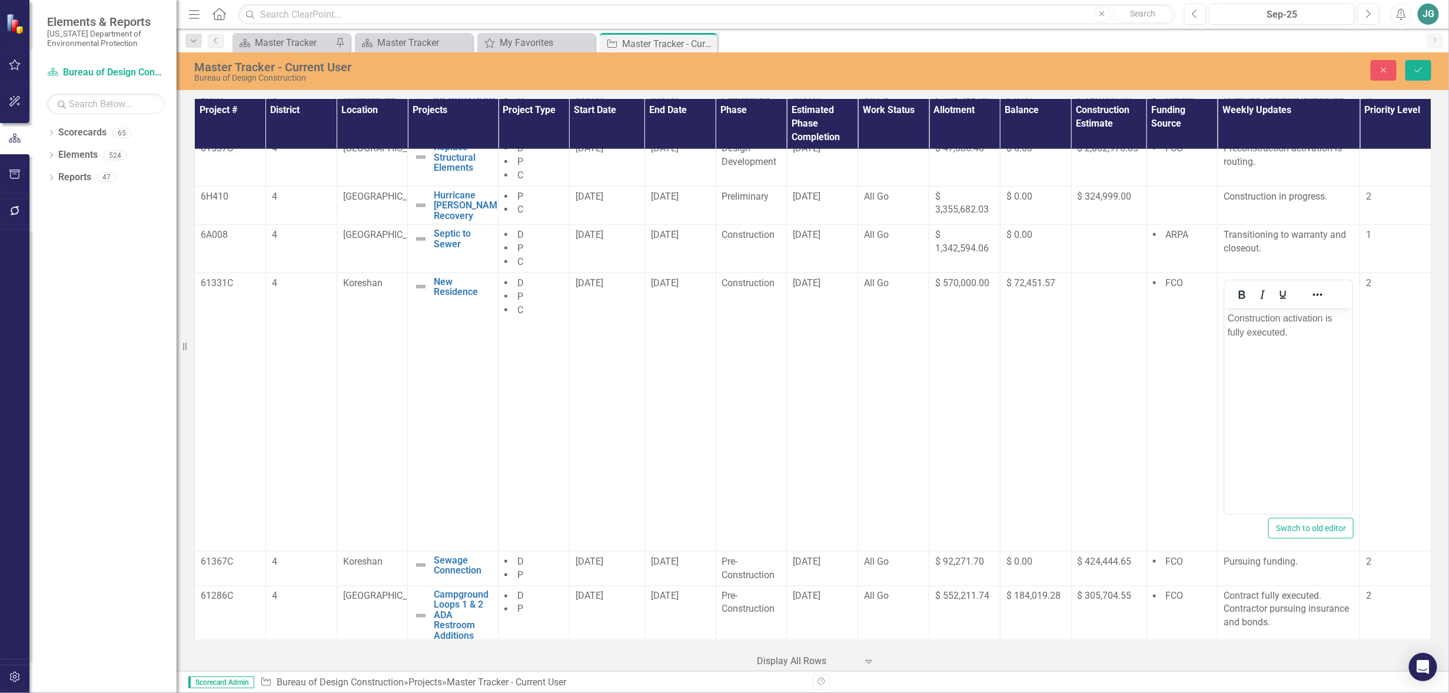
scroll to position [0, 0]
drag, startPoint x: 1229, startPoint y: 319, endPoint x: 1297, endPoint y: 336, distance: 70.8
click at [1297, 336] on p "Construction activation is fully executed." at bounding box center [1289, 325] width 122 height 28
click at [1429, 71] on button "Save" at bounding box center [1419, 70] width 26 height 21
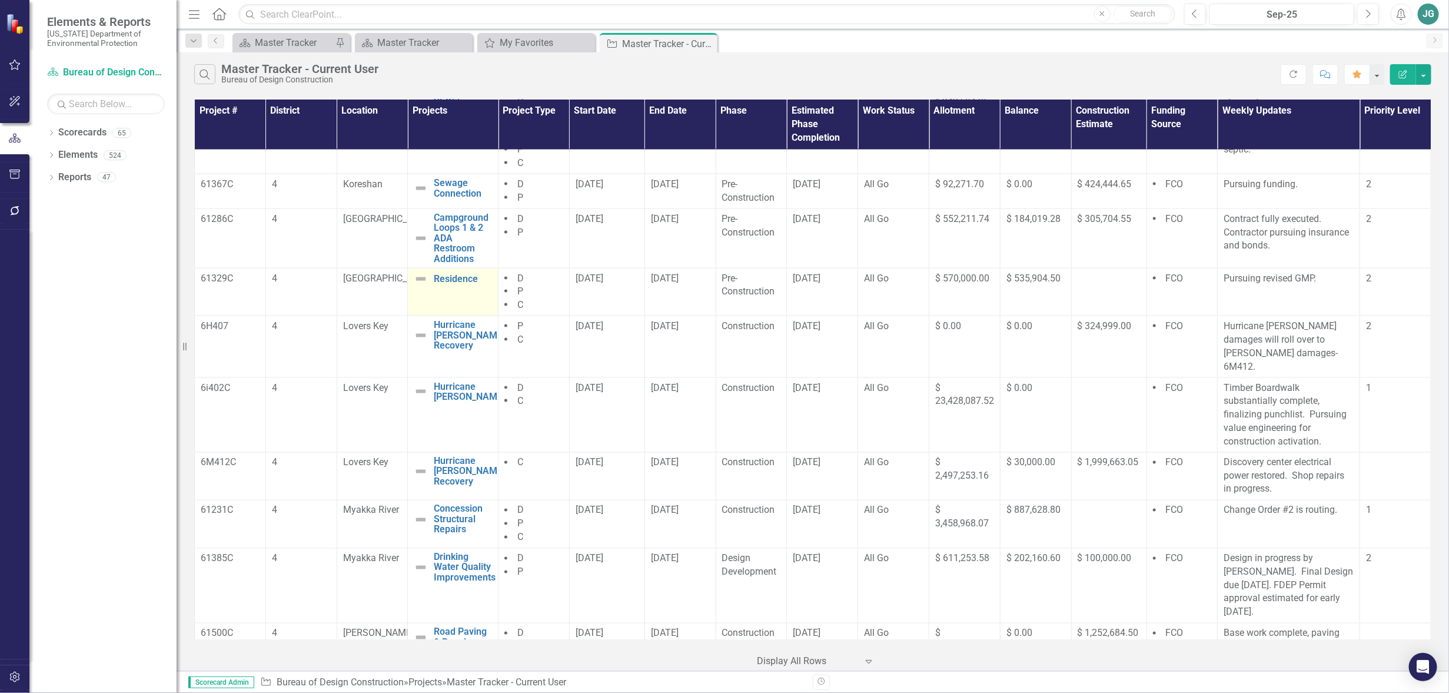
scroll to position [1177, 0]
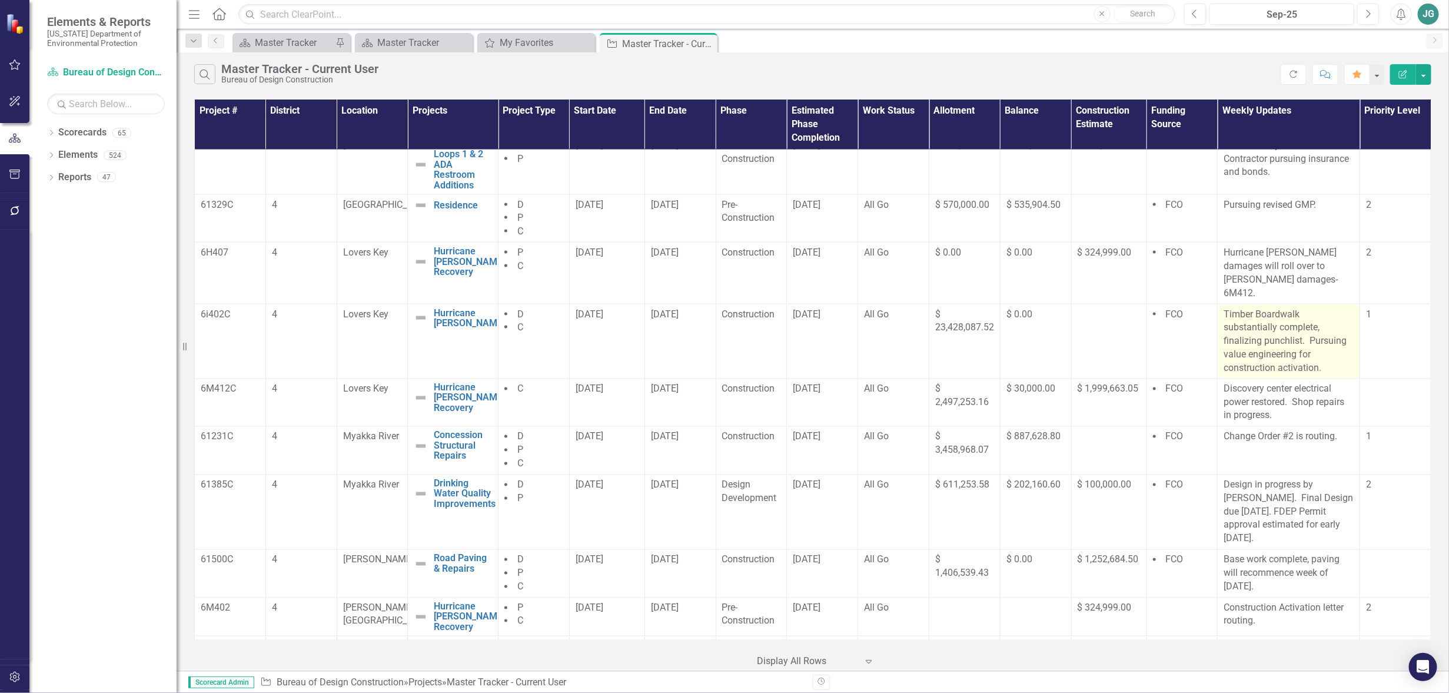
click at [1276, 341] on p "Timber Boardwalk substantially complete, finalizing punchlist. Pursuing value e…" at bounding box center [1289, 341] width 130 height 67
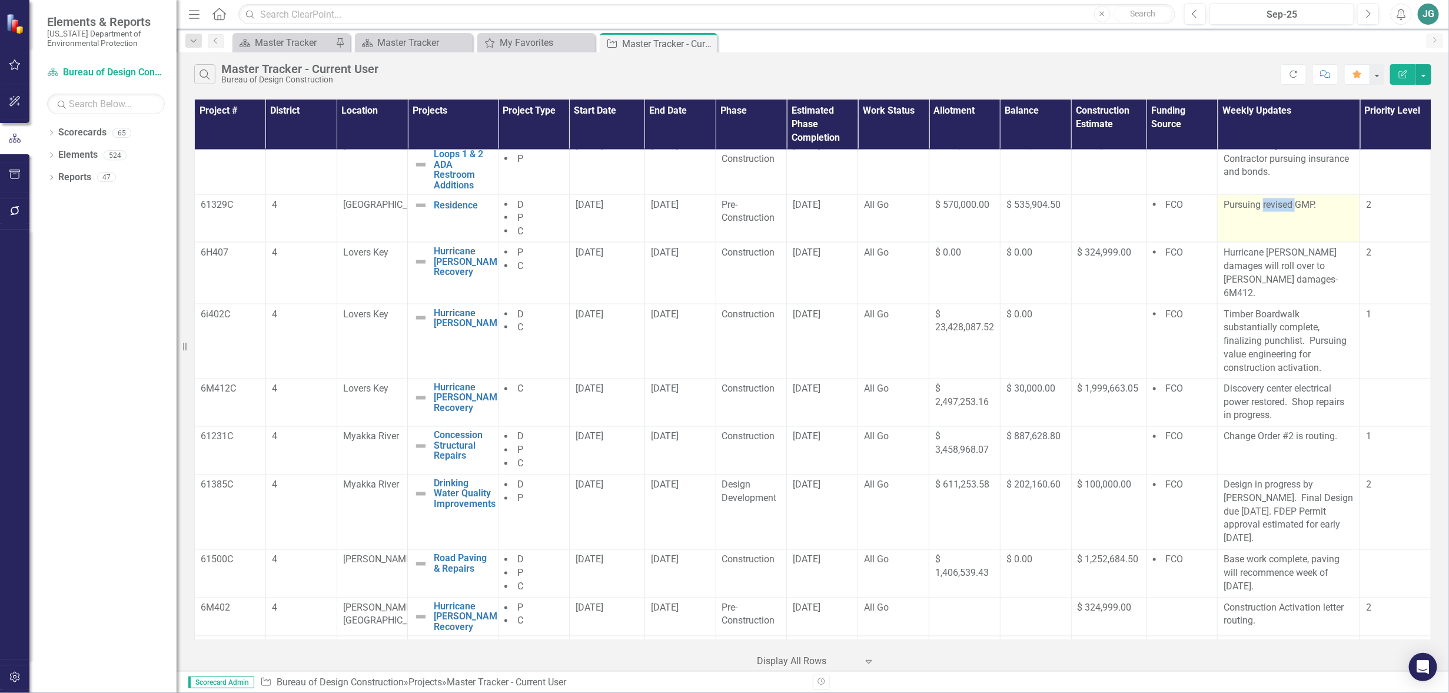
click at [1276, 243] on td "Pursuing revised GMP." at bounding box center [1289, 218] width 142 height 48
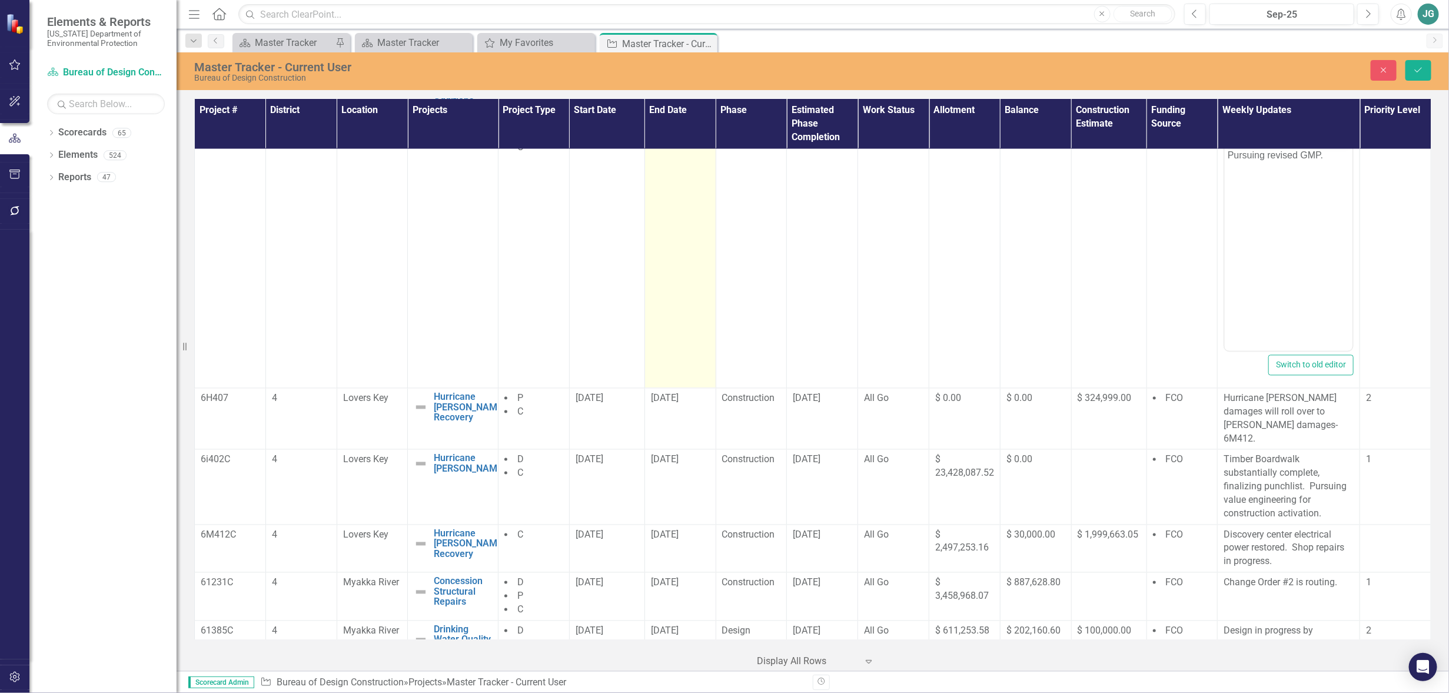
scroll to position [1287, 0]
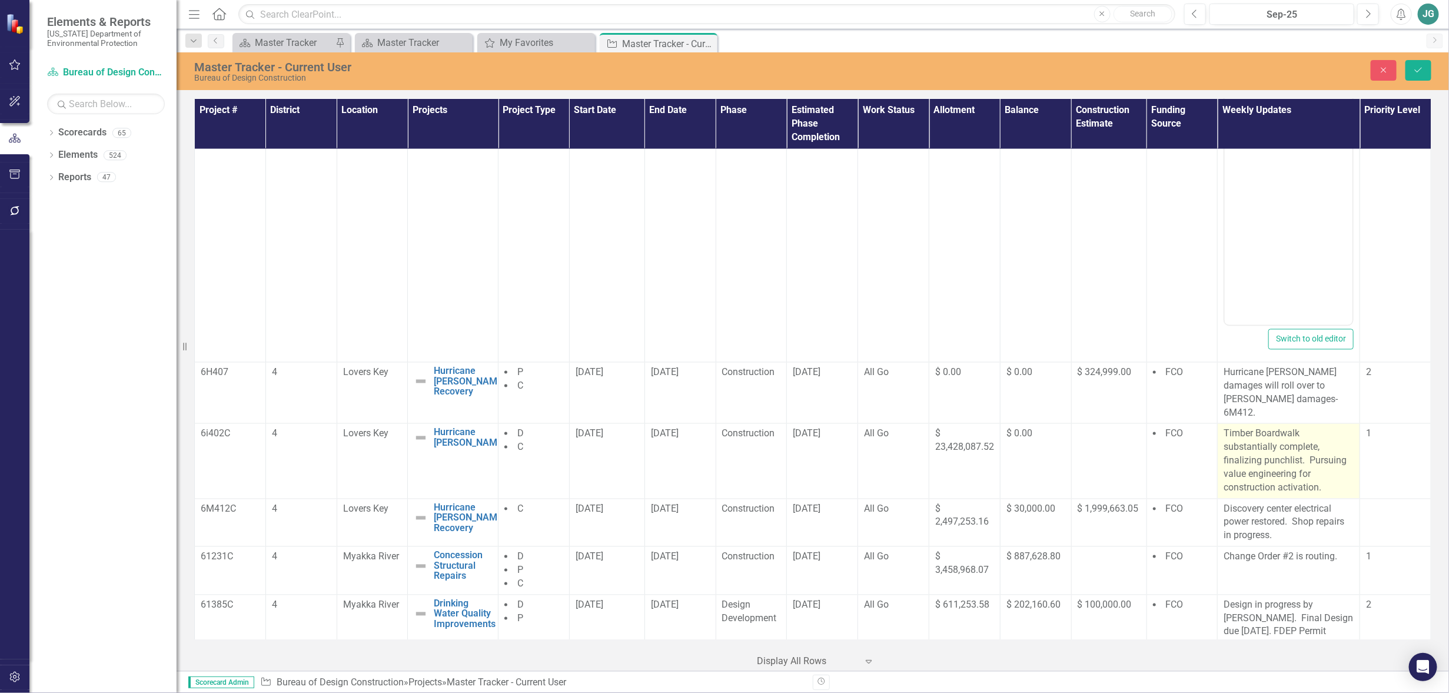
click at [1234, 448] on p "Timber Boardwalk substantially complete, finalizing punchlist. Pursuing value e…" at bounding box center [1289, 460] width 130 height 67
click at [1279, 441] on p "Timber Boardwalk substantially complete, finalizing punchlist. Pursuing value e…" at bounding box center [1289, 460] width 130 height 67
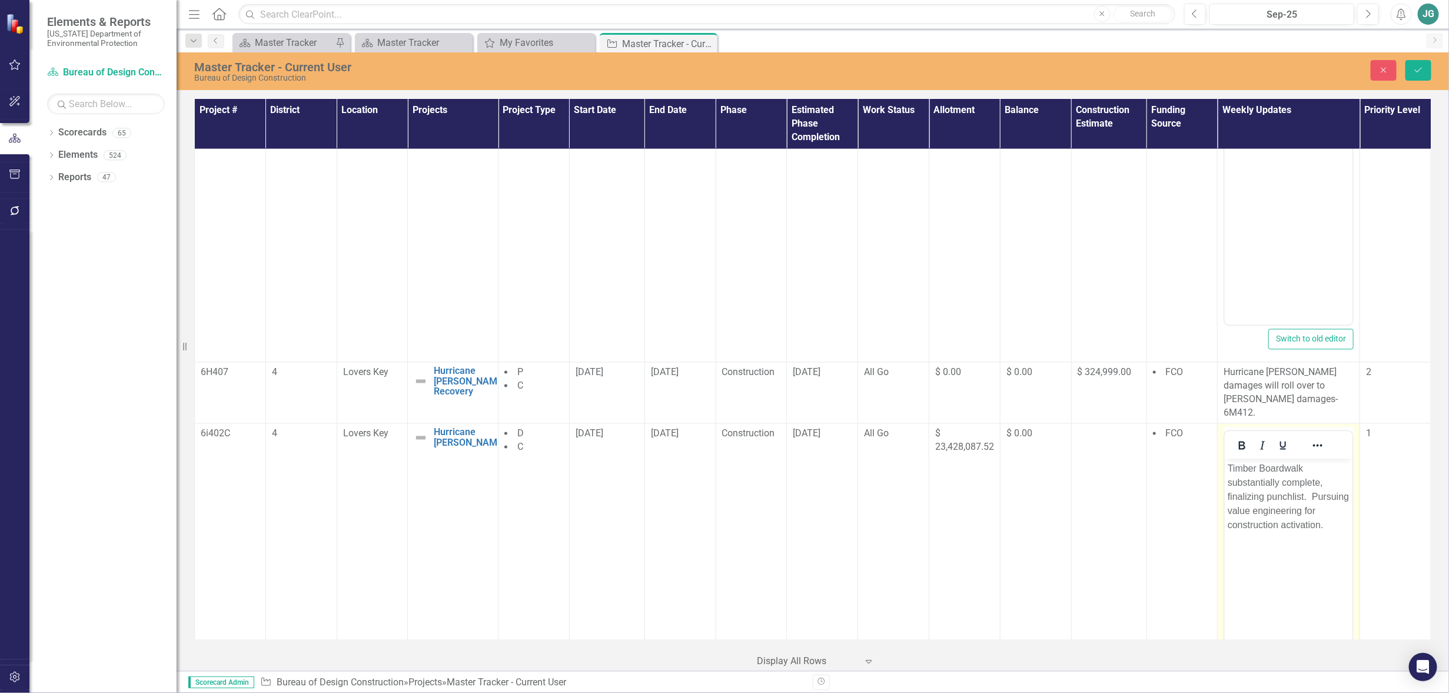
scroll to position [0, 0]
drag, startPoint x: 1229, startPoint y: 467, endPoint x: 1348, endPoint y: 525, distance: 133.0
click at [1348, 525] on p "Timber Boardwalk substantially complete, finalizing punchlist. Pursuing value e…" at bounding box center [1289, 497] width 122 height 71
drag, startPoint x: 1273, startPoint y: 482, endPoint x: 1330, endPoint y: 480, distance: 57.7
click at [1330, 480] on p "New Construction GMP routing for final signature." at bounding box center [1289, 476] width 122 height 28
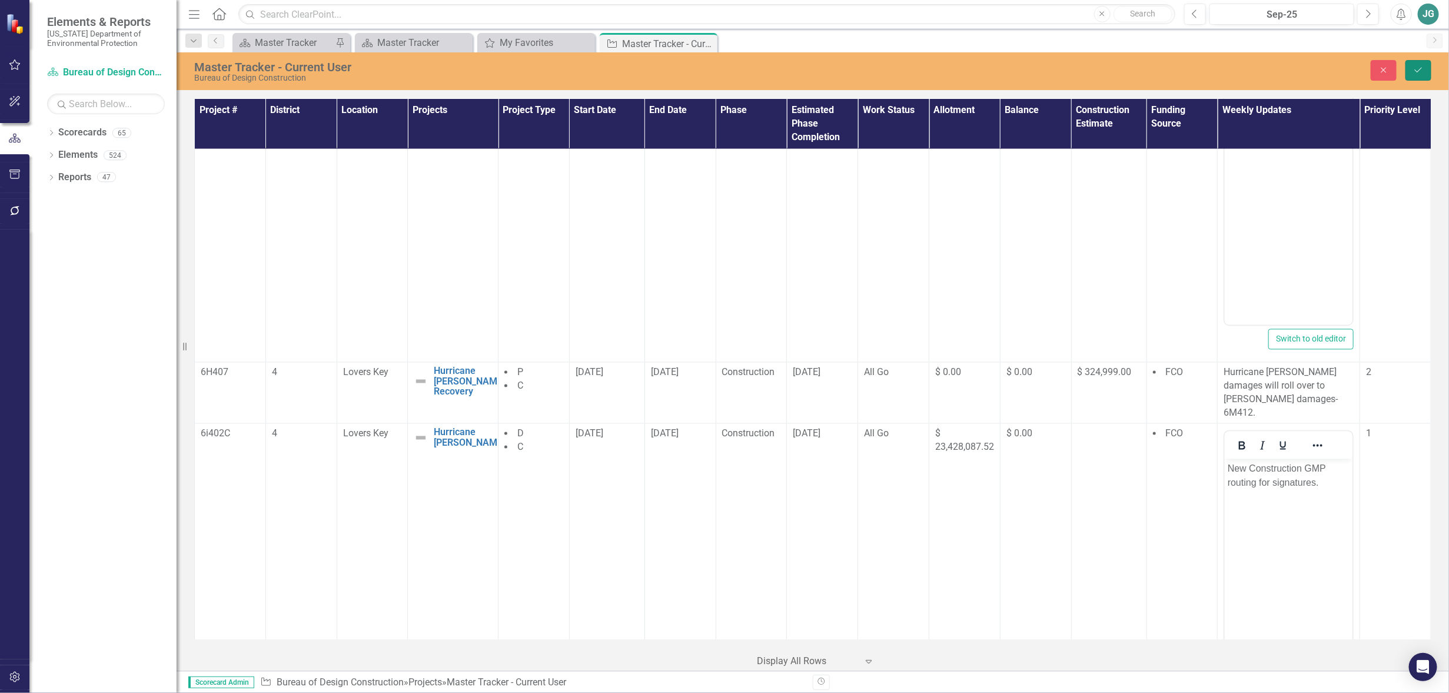
click at [1419, 67] on icon "Save" at bounding box center [1418, 70] width 11 height 8
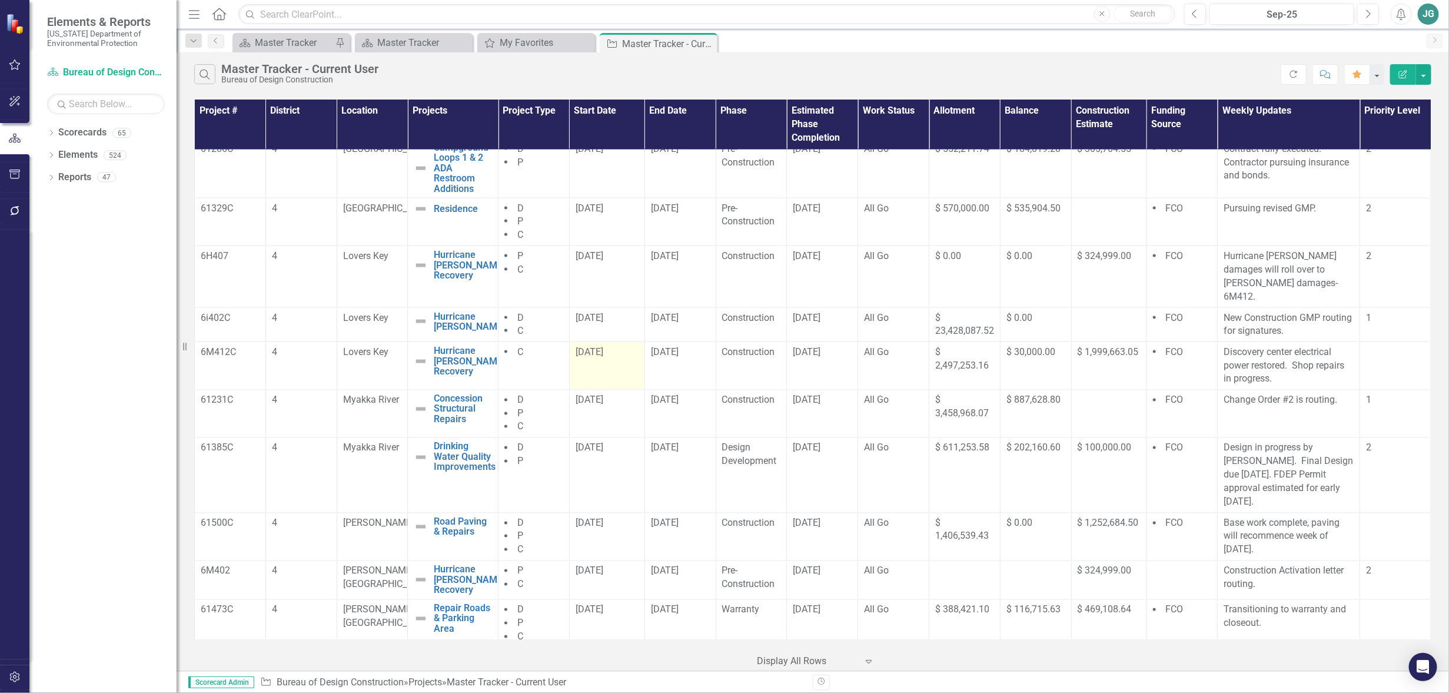
scroll to position [1247, 0]
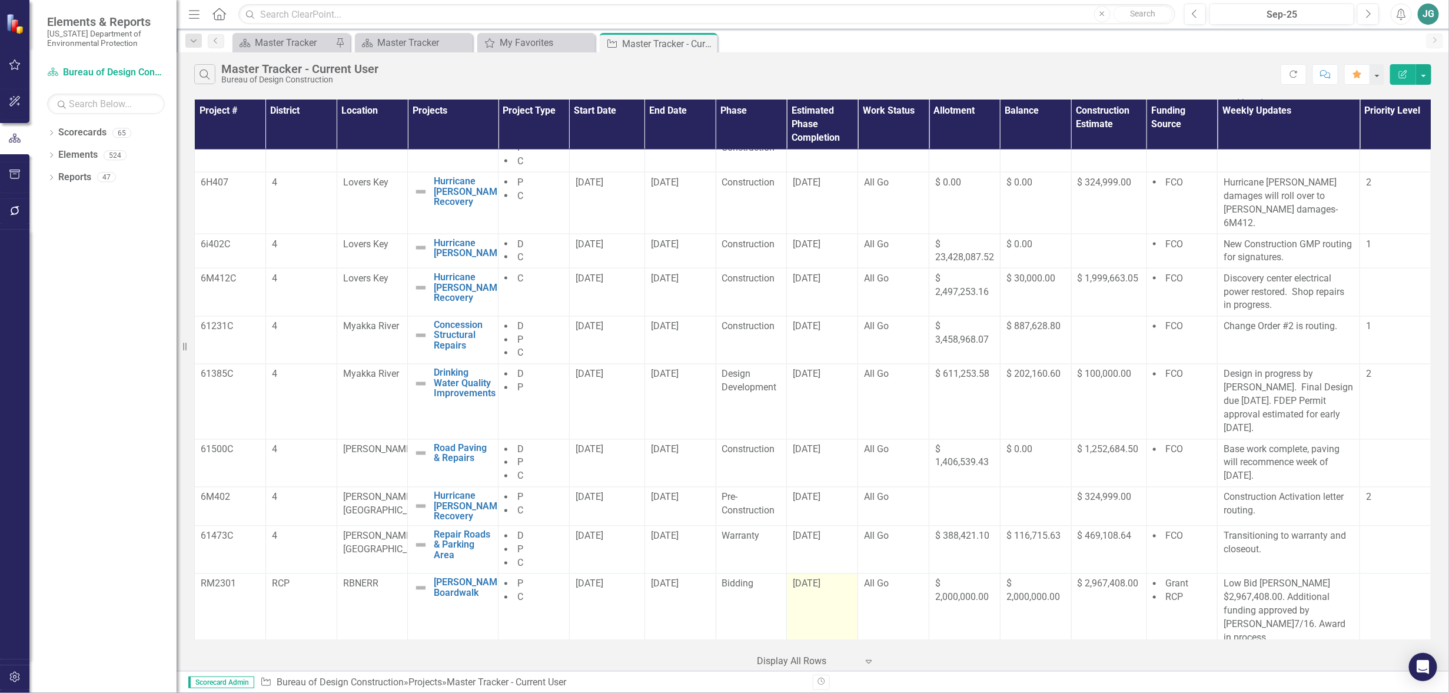
click at [819, 599] on td "[DATE]" at bounding box center [822, 620] width 71 height 93
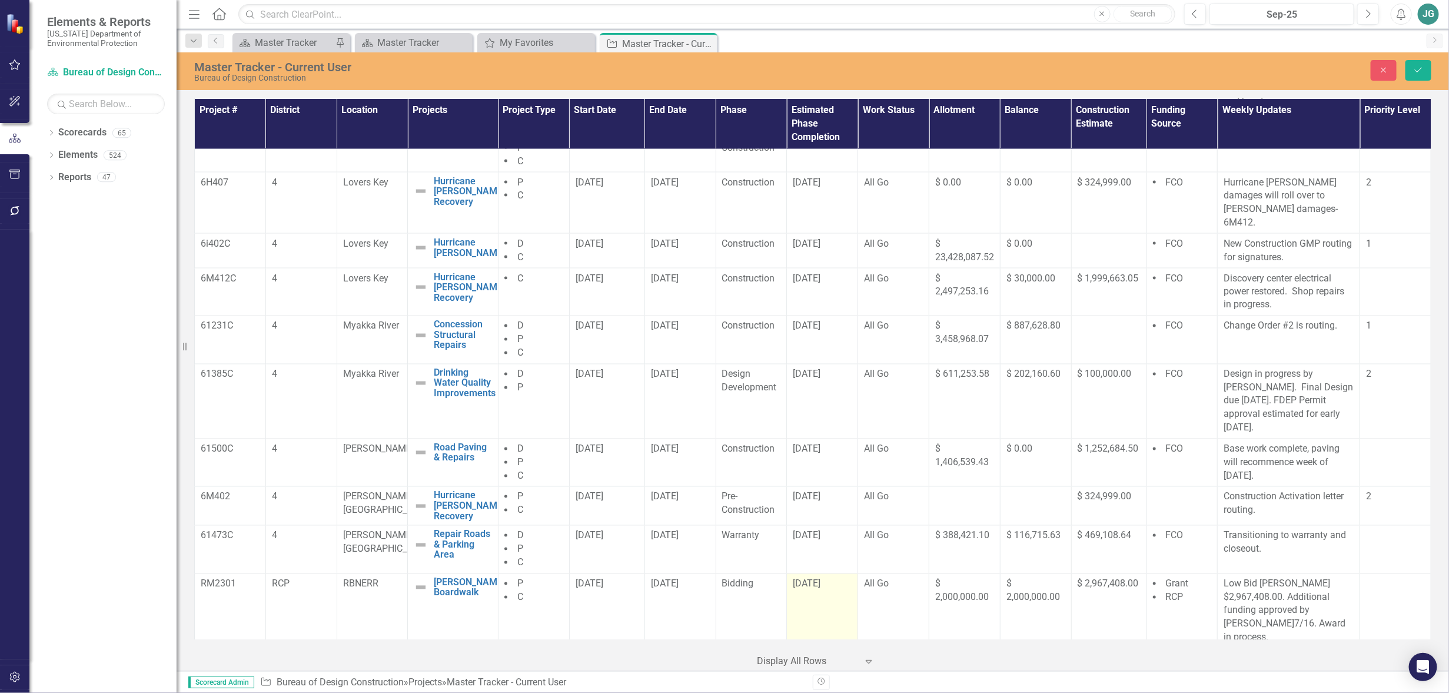
scroll to position [1247, 0]
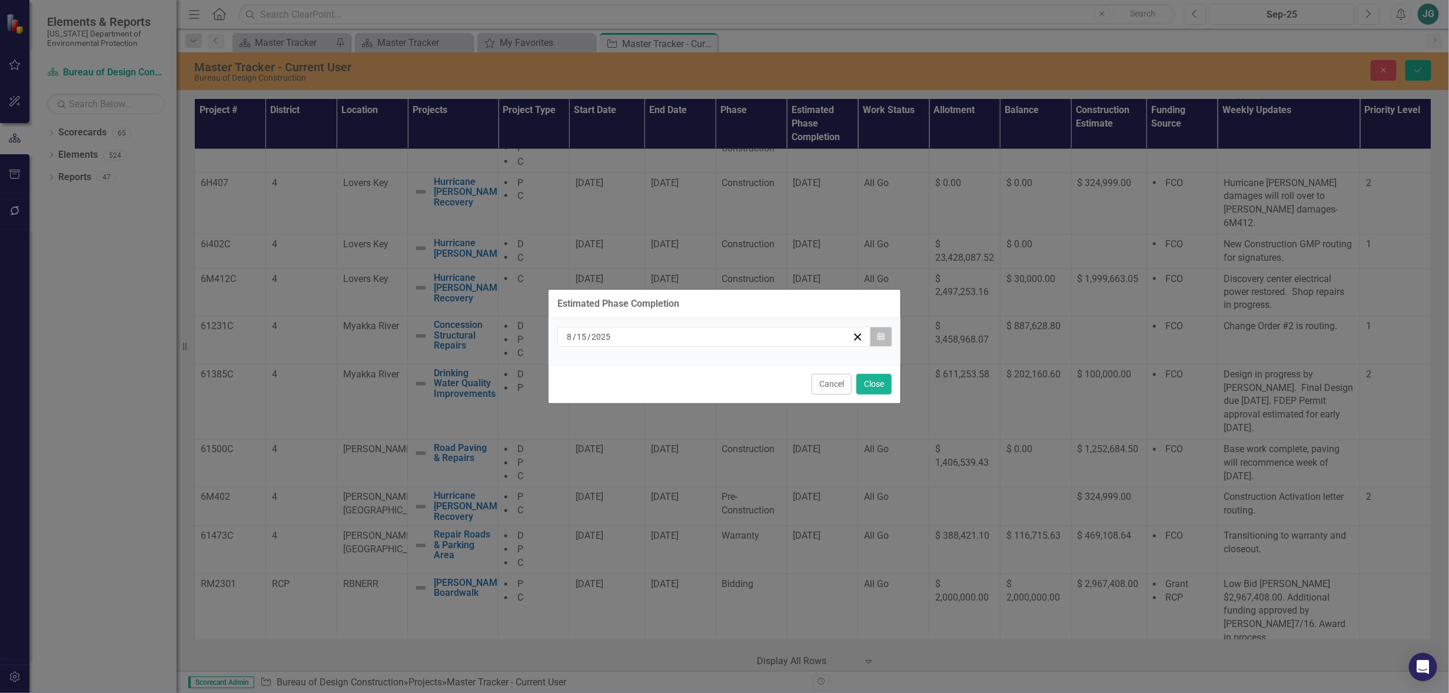
click at [882, 337] on icon "button" at bounding box center [881, 336] width 7 height 8
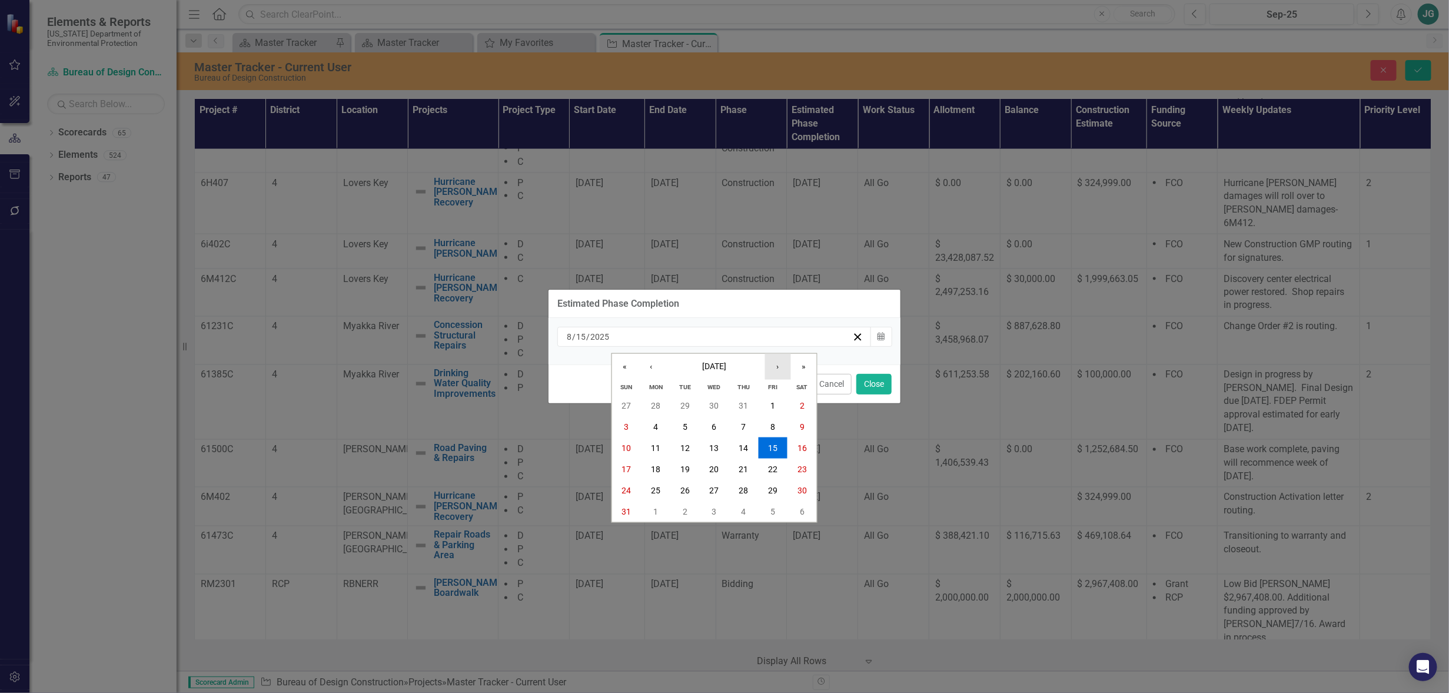
click at [786, 367] on button "›" at bounding box center [778, 366] width 26 height 26
click at [778, 364] on button "›" at bounding box center [778, 366] width 26 height 26
click at [774, 489] on abbr "31" at bounding box center [772, 490] width 9 height 9
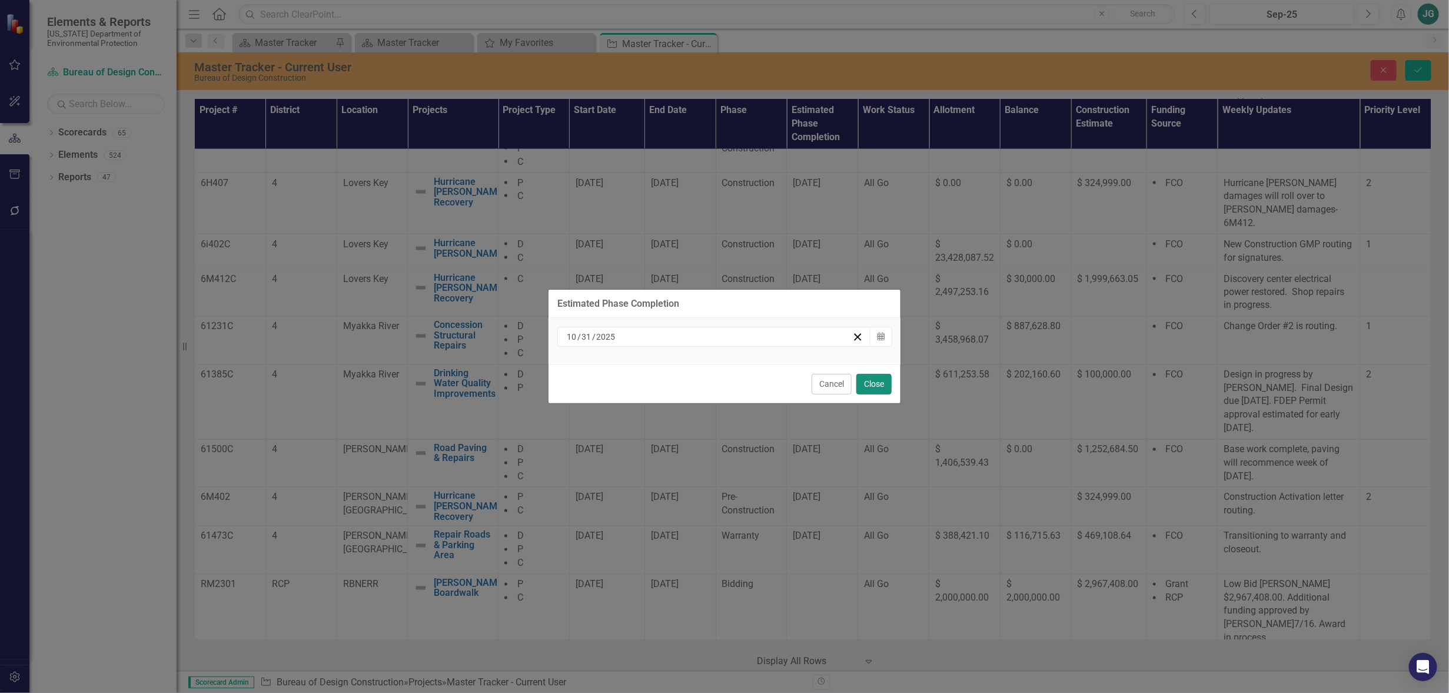
click at [877, 383] on button "Close" at bounding box center [874, 384] width 35 height 21
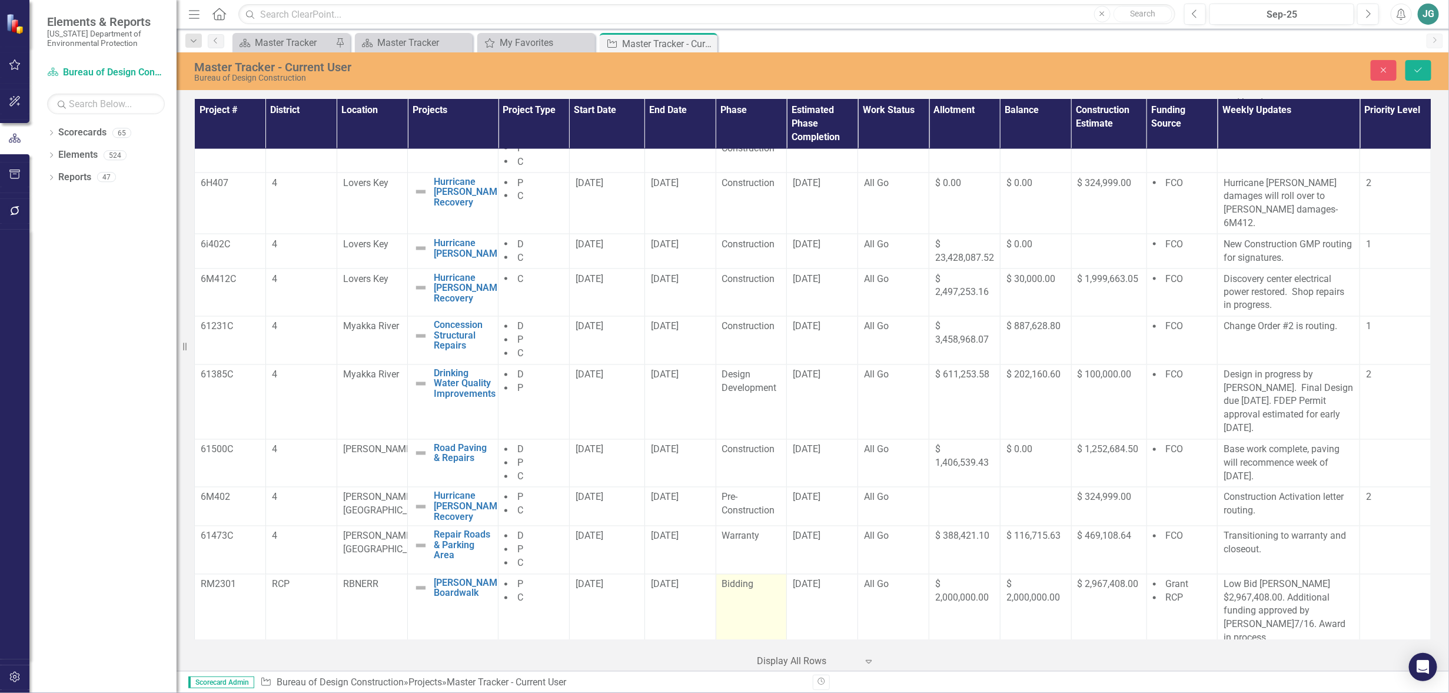
click at [738, 584] on td "Bidding" at bounding box center [751, 620] width 71 height 93
click at [738, 583] on td "Bidding" at bounding box center [751, 620] width 71 height 93
click at [764, 584] on icon "Expand" at bounding box center [770, 588] width 12 height 9
click at [761, 450] on div "Contracting" at bounding box center [768, 457] width 75 height 14
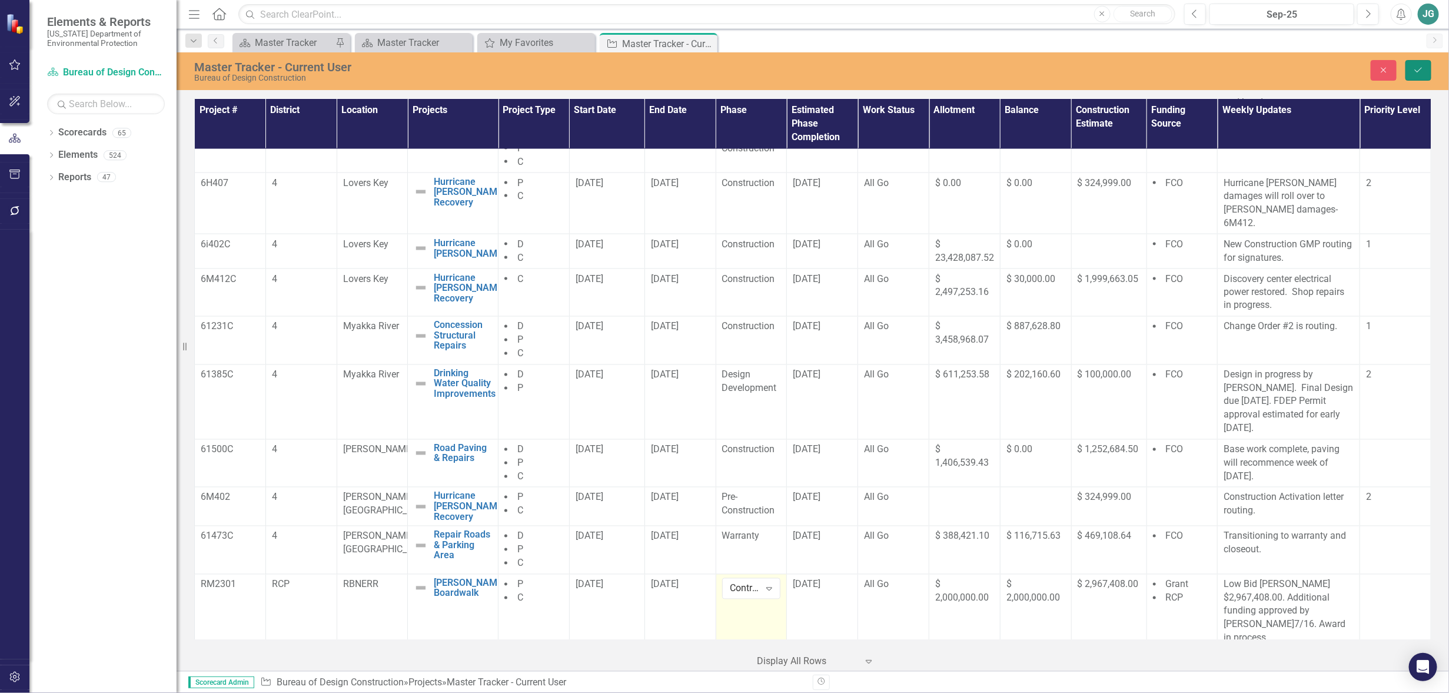
click at [1421, 69] on icon "Save" at bounding box center [1418, 70] width 11 height 8
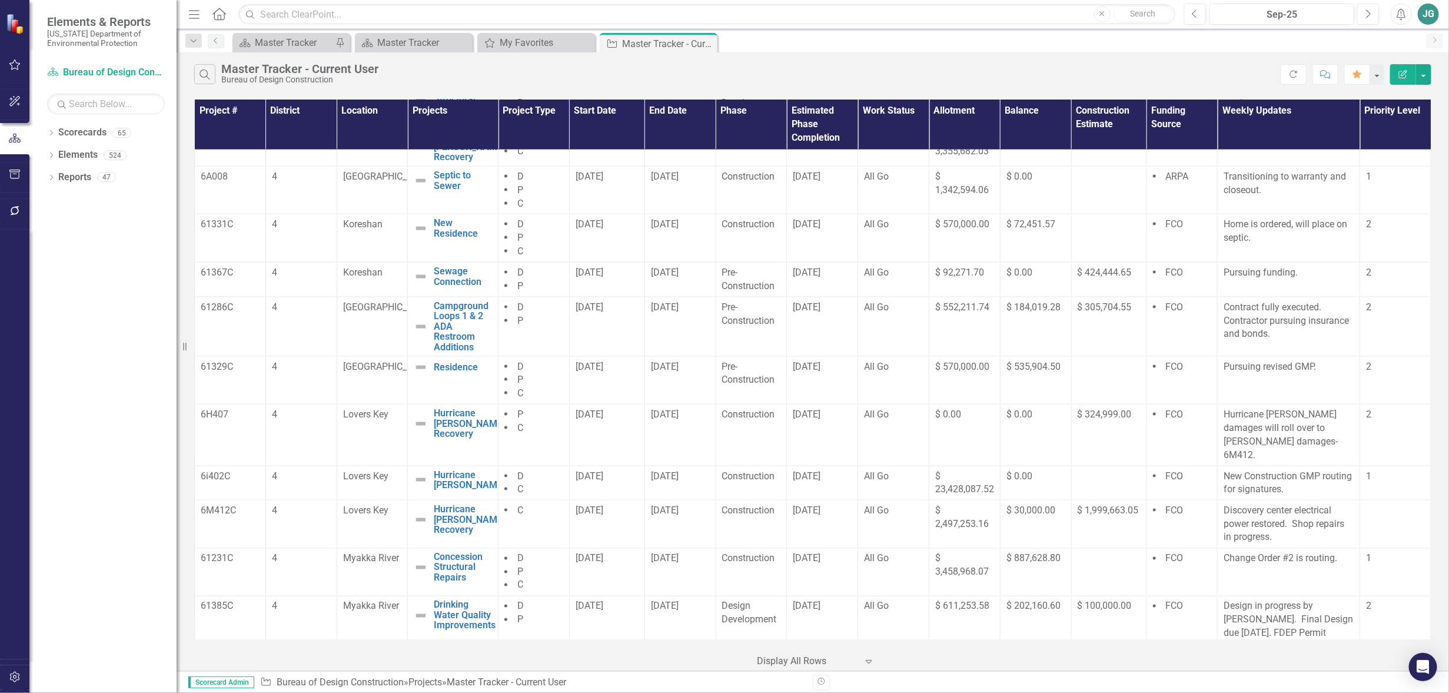
scroll to position [1247, 0]
